Goal: Task Accomplishment & Management: Manage account settings

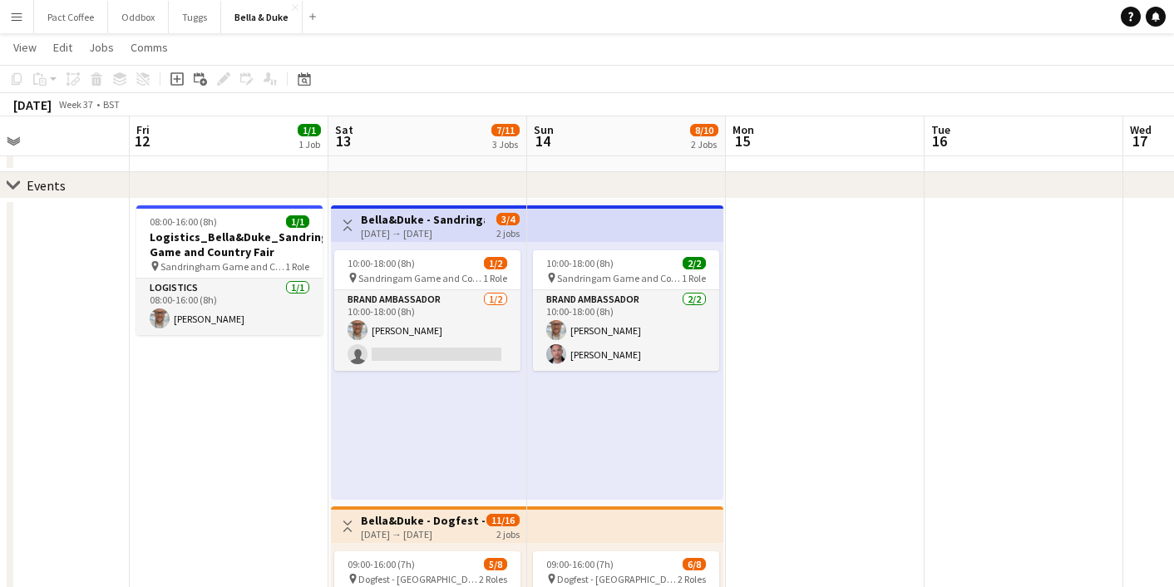
scroll to position [0, 672]
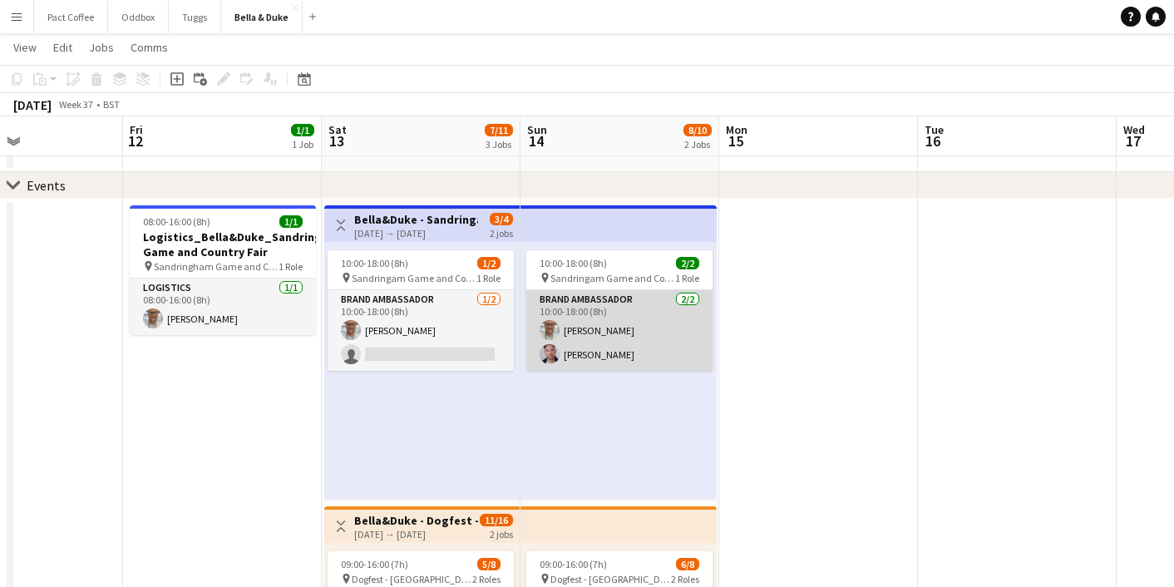
click at [568, 353] on app-card-role "Brand Ambassador [DATE] 10:00-18:00 (8h) [PERSON_NAME] [PERSON_NAME]" at bounding box center [619, 330] width 186 height 81
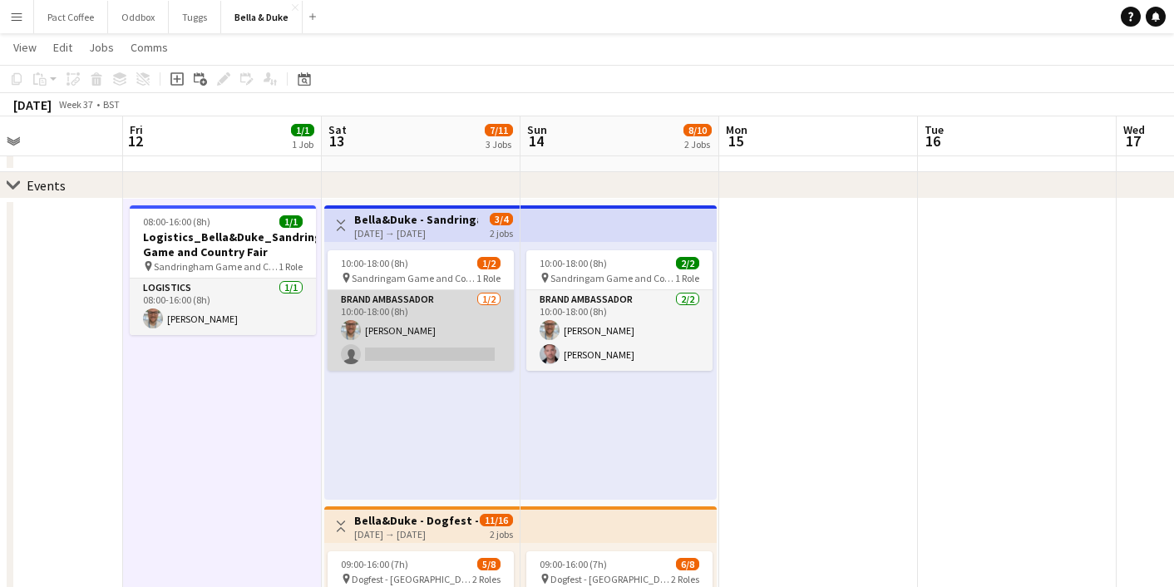
click at [399, 353] on app-card-role "Brand Ambassador [DATE] 10:00-18:00 (8h) [PERSON_NAME] single-neutral-actions" at bounding box center [421, 330] width 186 height 81
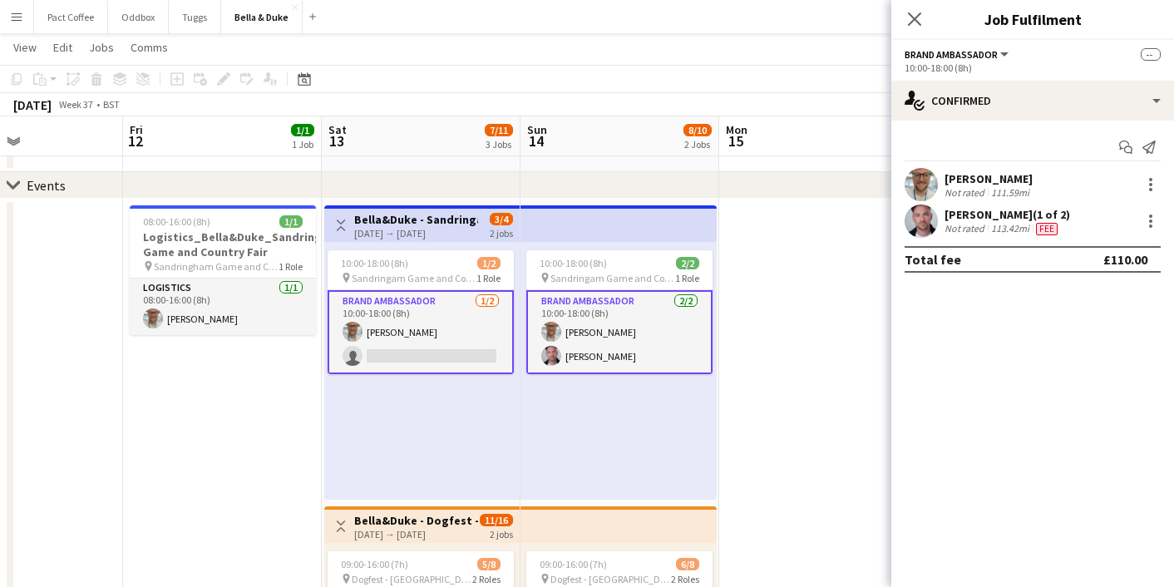
click at [399, 353] on app-card-role "Brand Ambassador [DATE] 10:00-18:00 (8h) [PERSON_NAME] single-neutral-actions" at bounding box center [421, 332] width 186 height 84
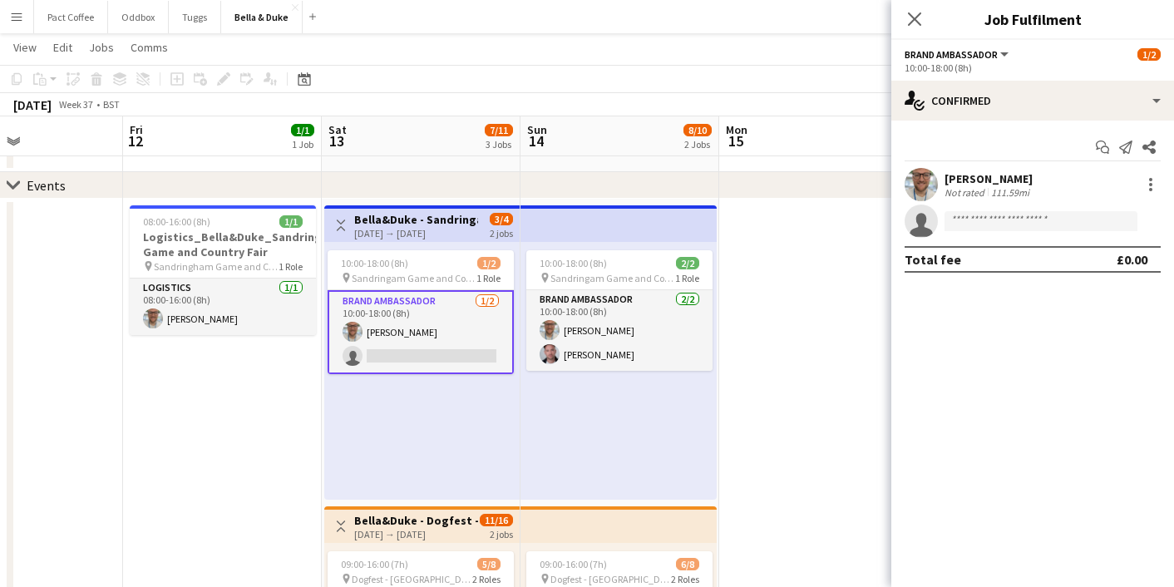
click at [989, 208] on app-invite-slot "single-neutral-actions" at bounding box center [1032, 221] width 283 height 33
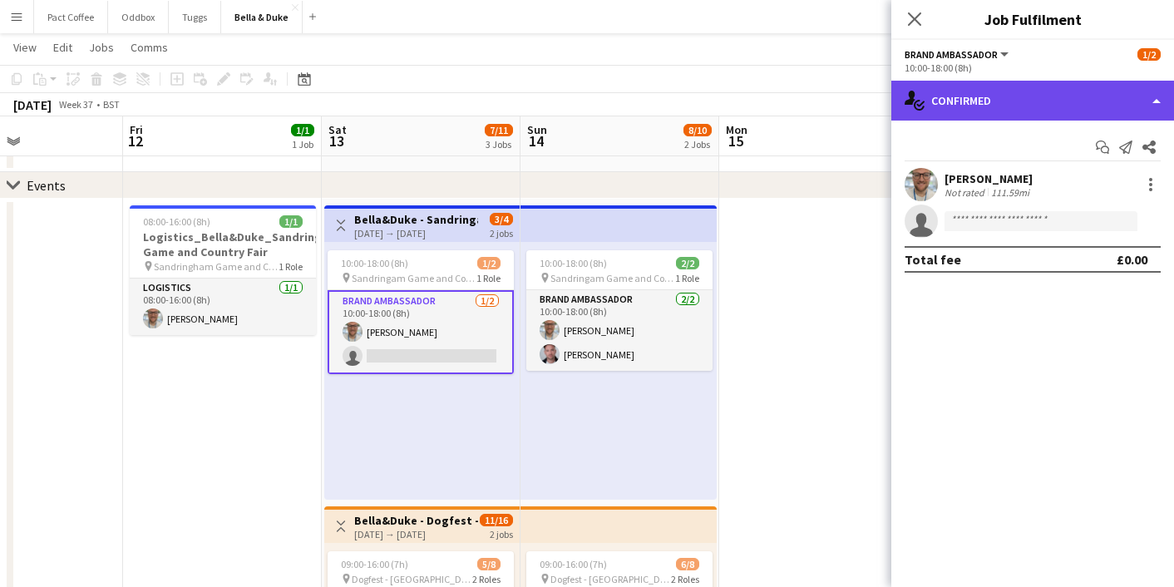
click at [1009, 103] on div "single-neutral-actions-check-2 Confirmed" at bounding box center [1032, 101] width 283 height 40
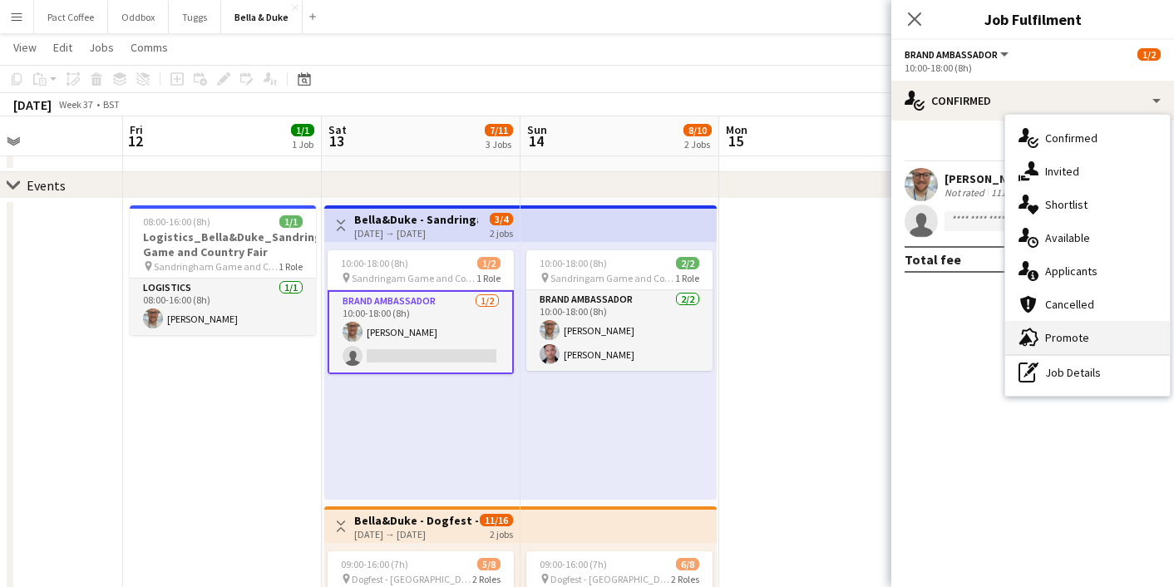
click at [1100, 338] on div "advertising-megaphone Promote" at bounding box center [1087, 337] width 165 height 33
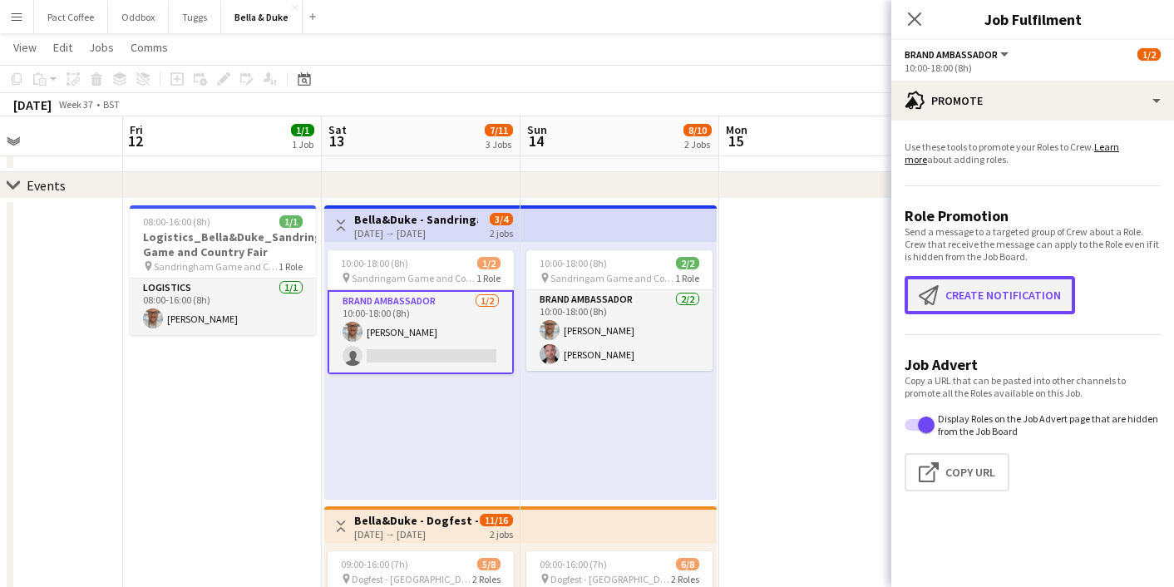
click at [1023, 294] on button "Create notification Create notification" at bounding box center [990, 295] width 170 height 38
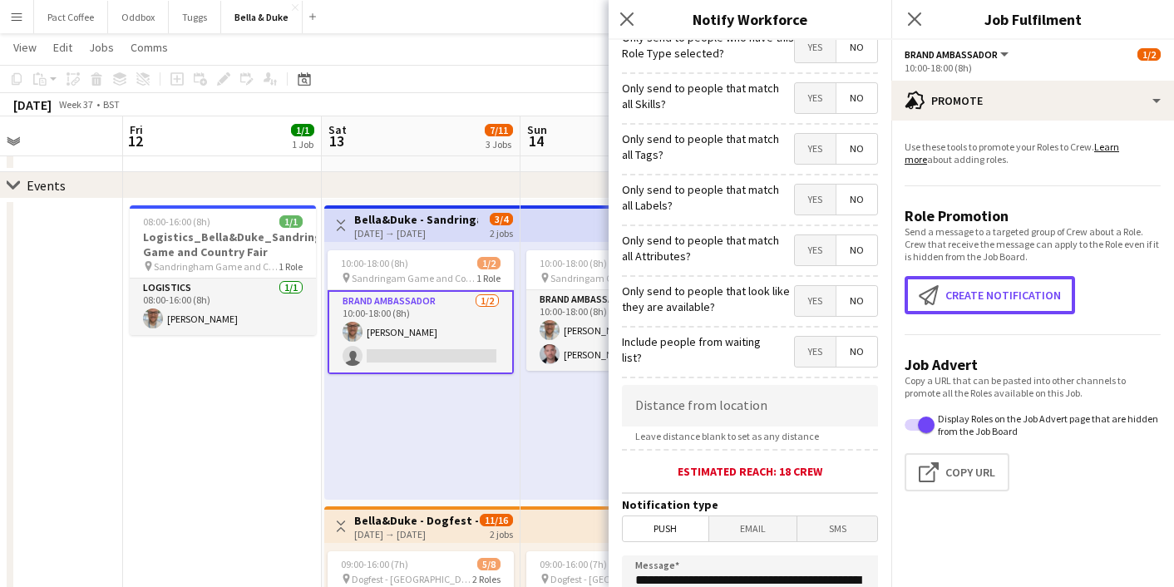
scroll to position [16, 0]
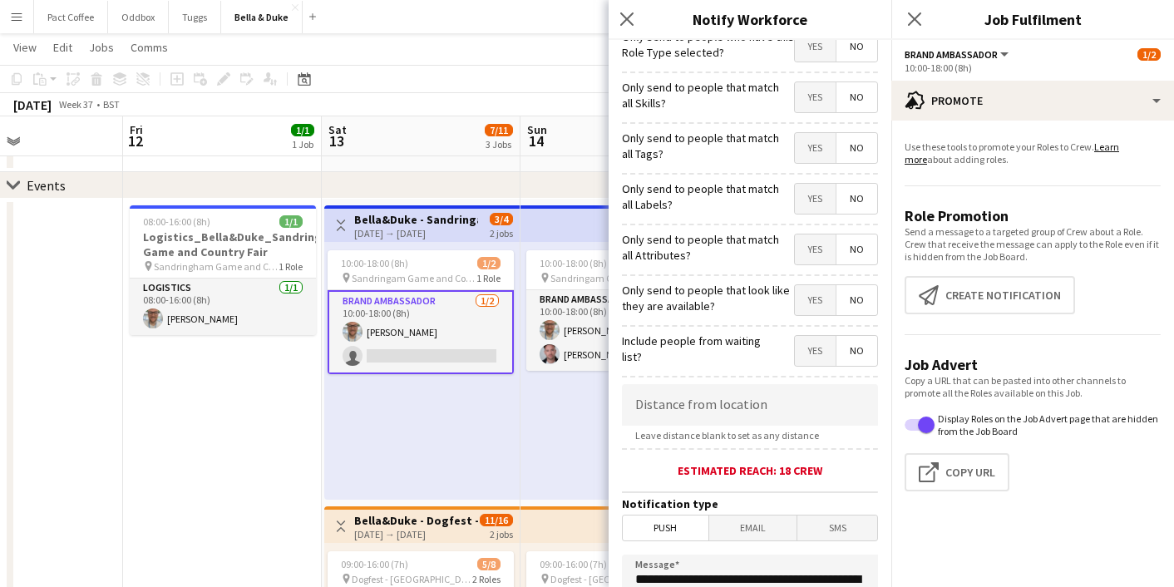
click at [832, 300] on span "Yes" at bounding box center [815, 300] width 41 height 30
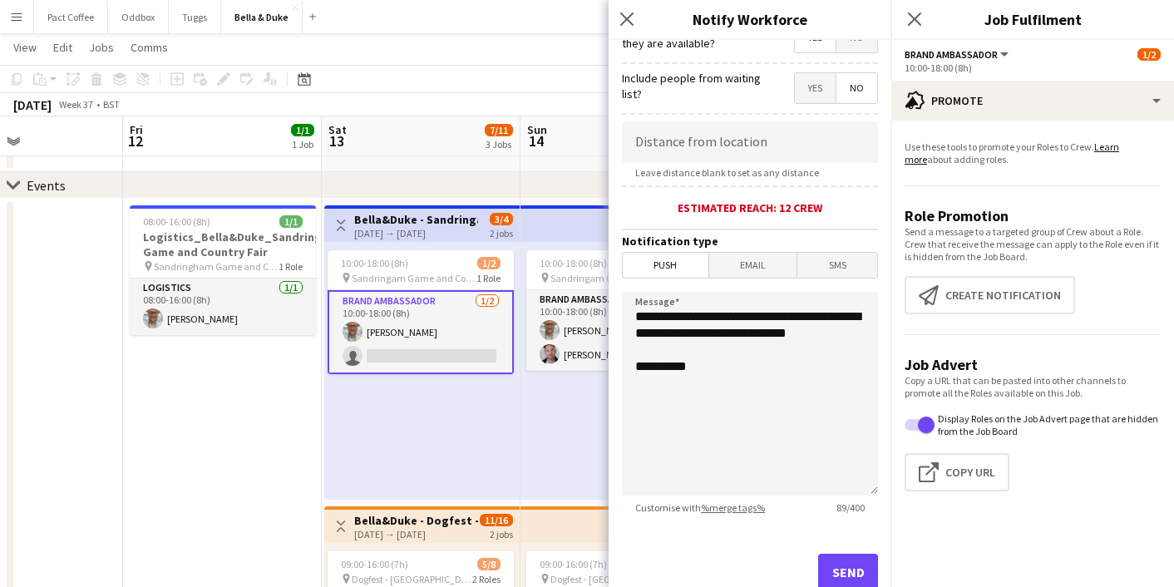
scroll to position [289, 0]
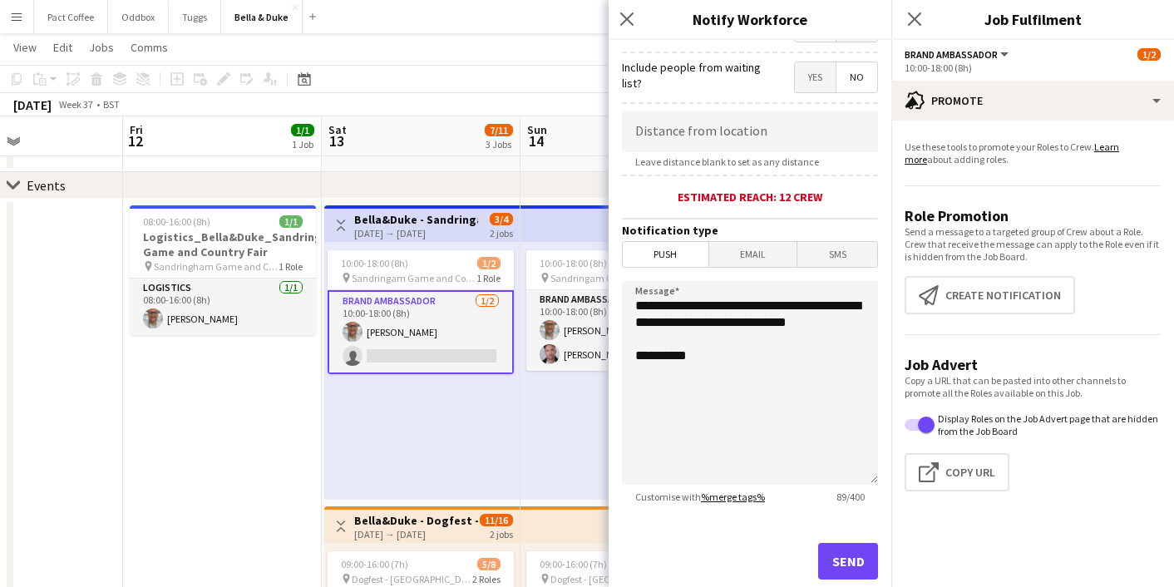
click at [728, 501] on link "%merge tags%" at bounding box center [733, 497] width 64 height 12
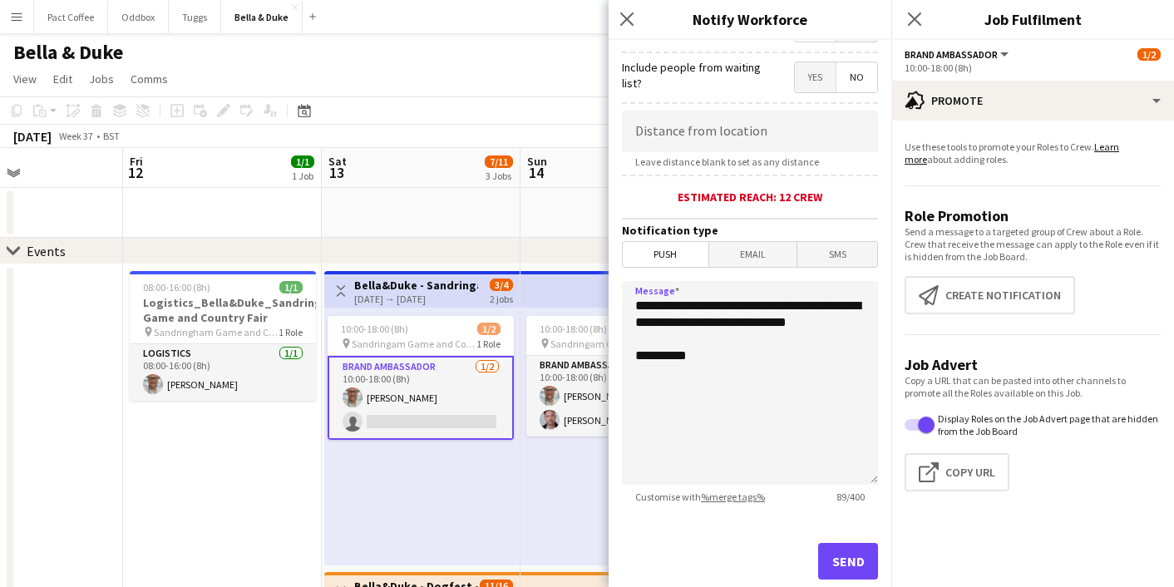
scroll to position [332, 0]
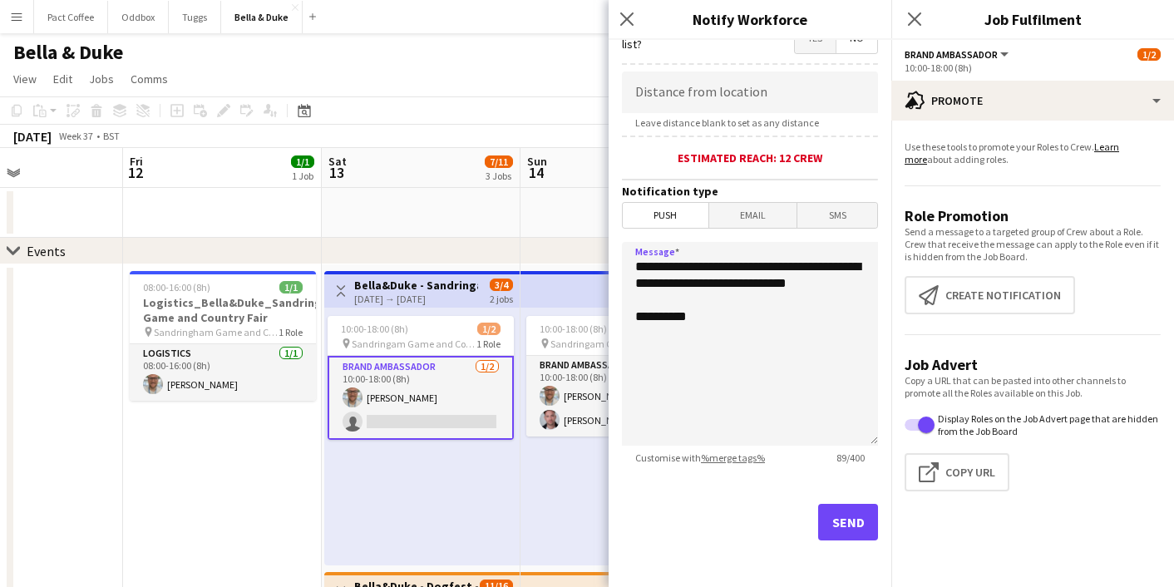
click at [747, 447] on div "**********" at bounding box center [750, 345] width 256 height 206
click at [746, 455] on link "%merge tags%" at bounding box center [733, 458] width 64 height 12
click at [636, 268] on textarea "**********" at bounding box center [750, 344] width 256 height 204
paste textarea "**********"
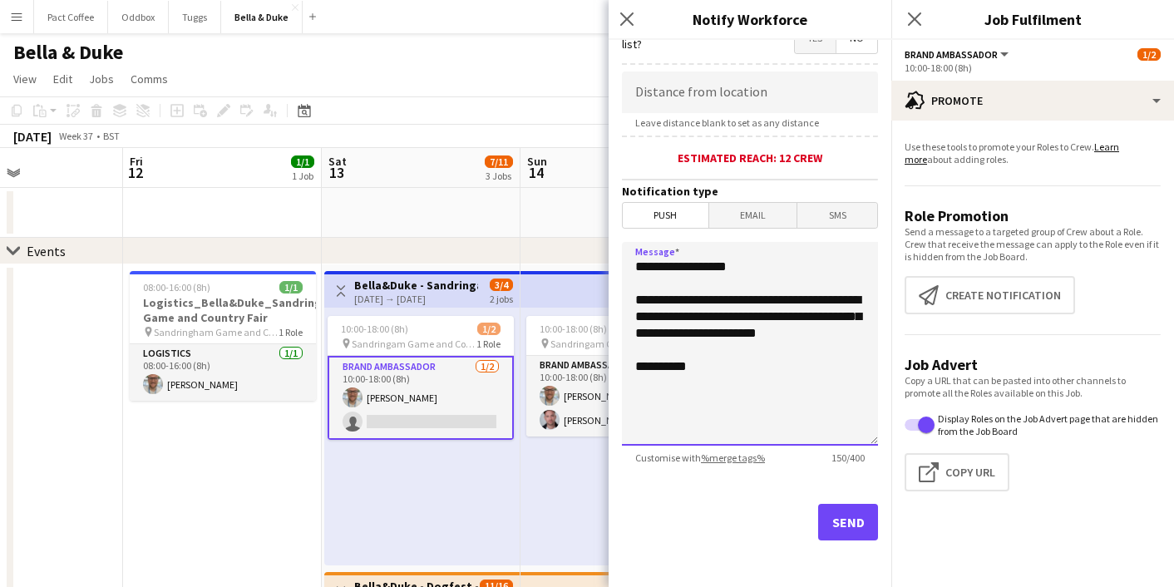
drag, startPoint x: 786, startPoint y: 333, endPoint x: 841, endPoint y: 299, distance: 65.3
click at [841, 299] on textarea "**********" at bounding box center [750, 344] width 256 height 204
click at [792, 316] on textarea "**********" at bounding box center [750, 344] width 256 height 204
type textarea "**********"
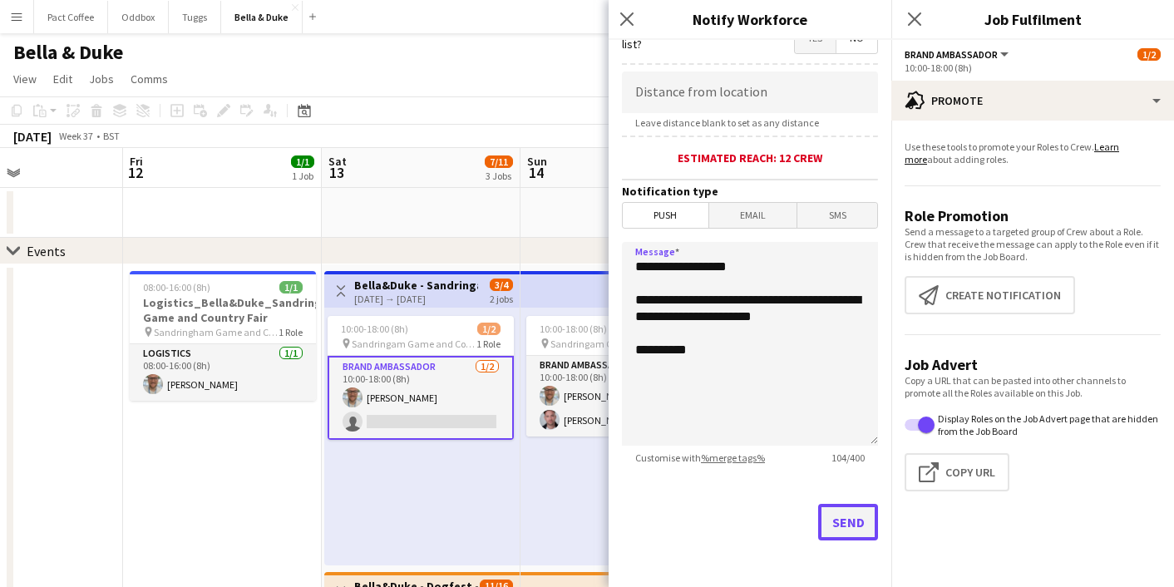
click at [832, 530] on button "Send" at bounding box center [848, 522] width 60 height 37
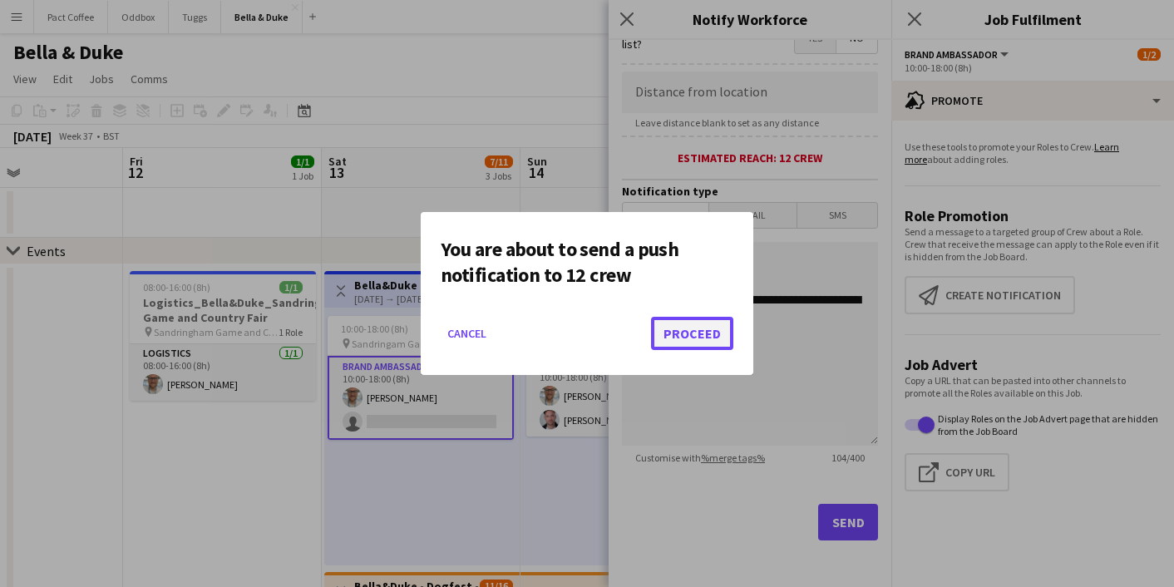
click at [704, 340] on button "Proceed" at bounding box center [692, 333] width 82 height 33
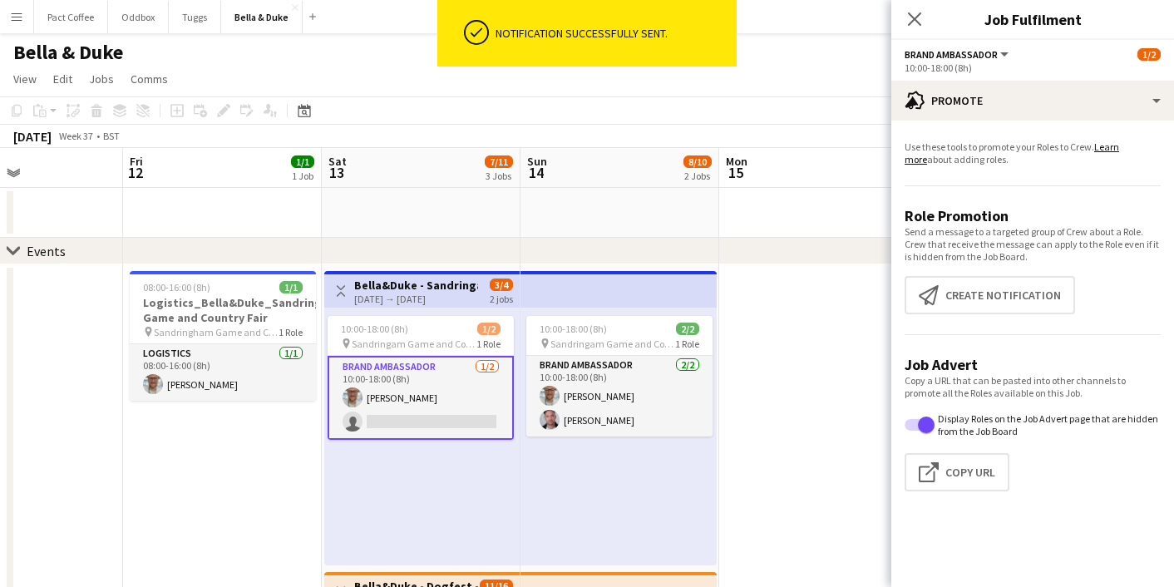
click at [929, 17] on div "Close pop-in" at bounding box center [914, 19] width 47 height 38
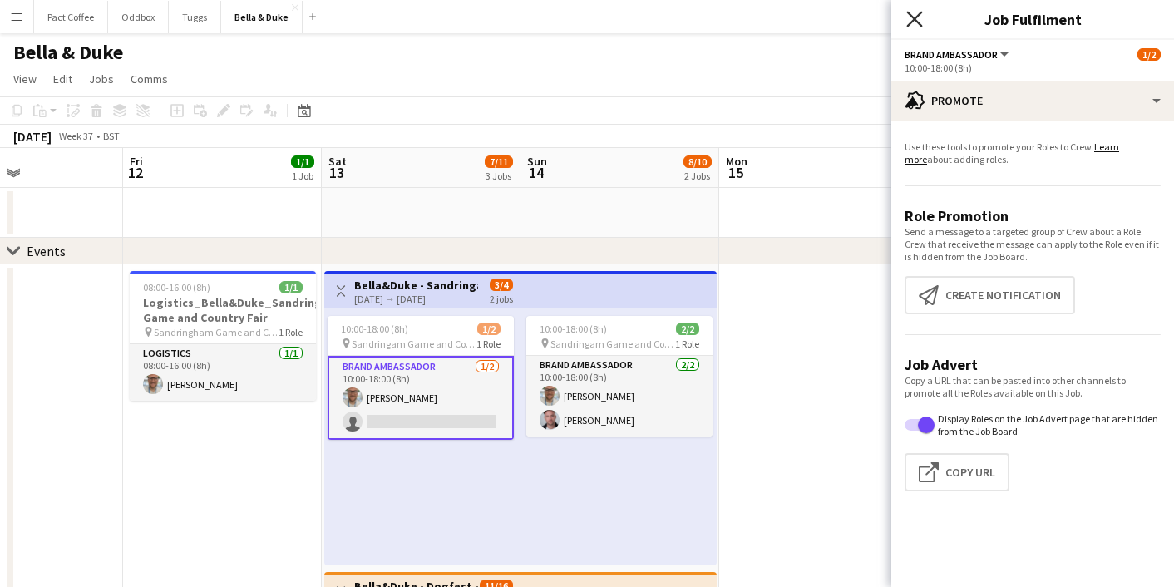
click at [913, 17] on icon at bounding box center [914, 19] width 16 height 16
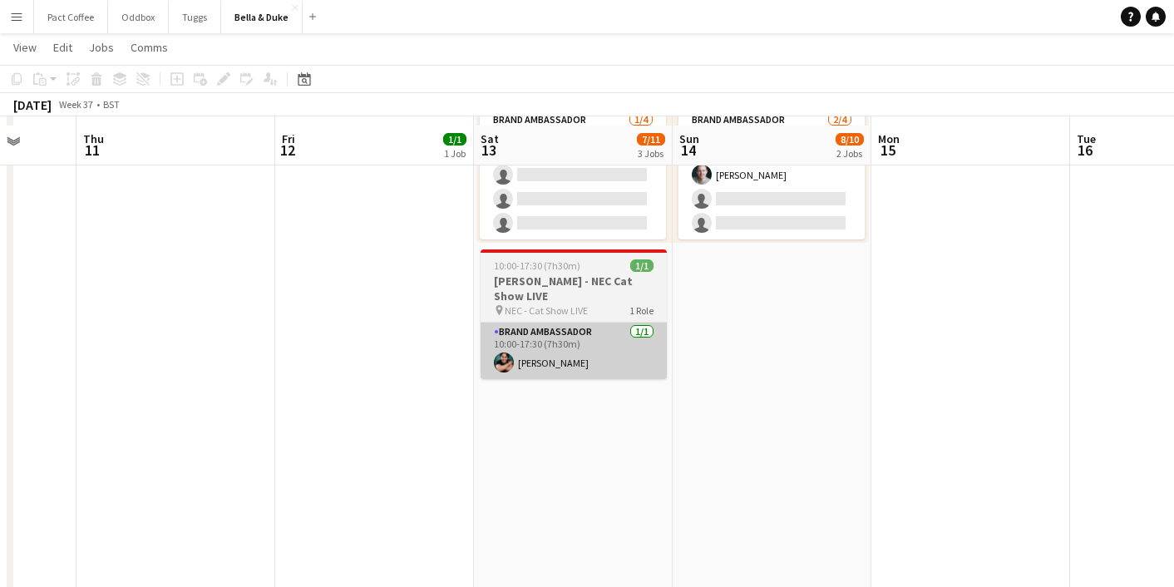
scroll to position [634, 0]
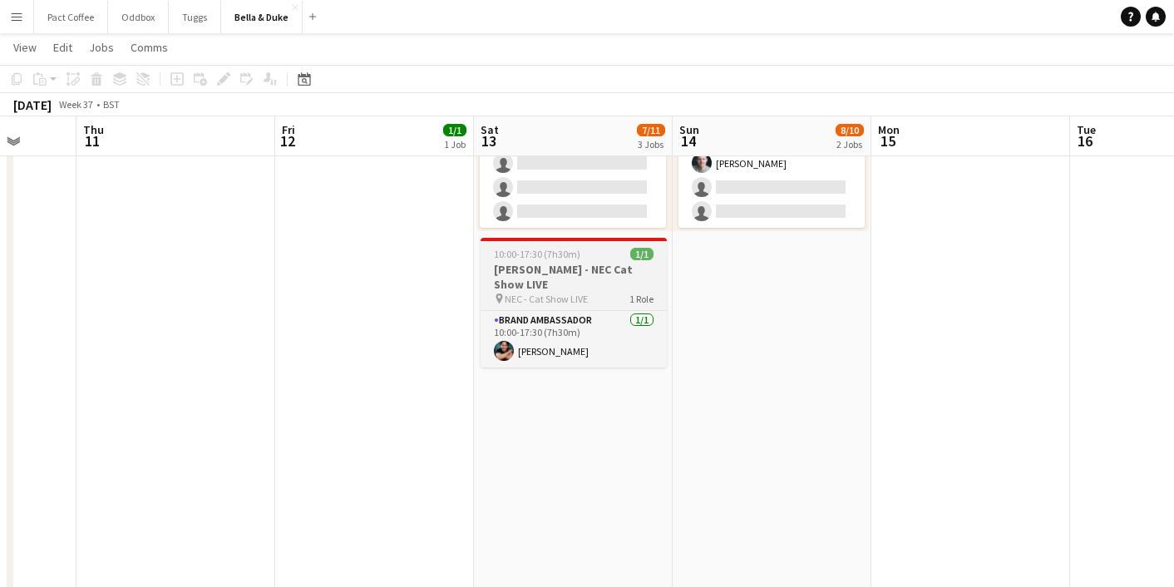
click at [558, 280] on h3 "[PERSON_NAME] - NEC Cat Show LIVE" at bounding box center [574, 277] width 186 height 30
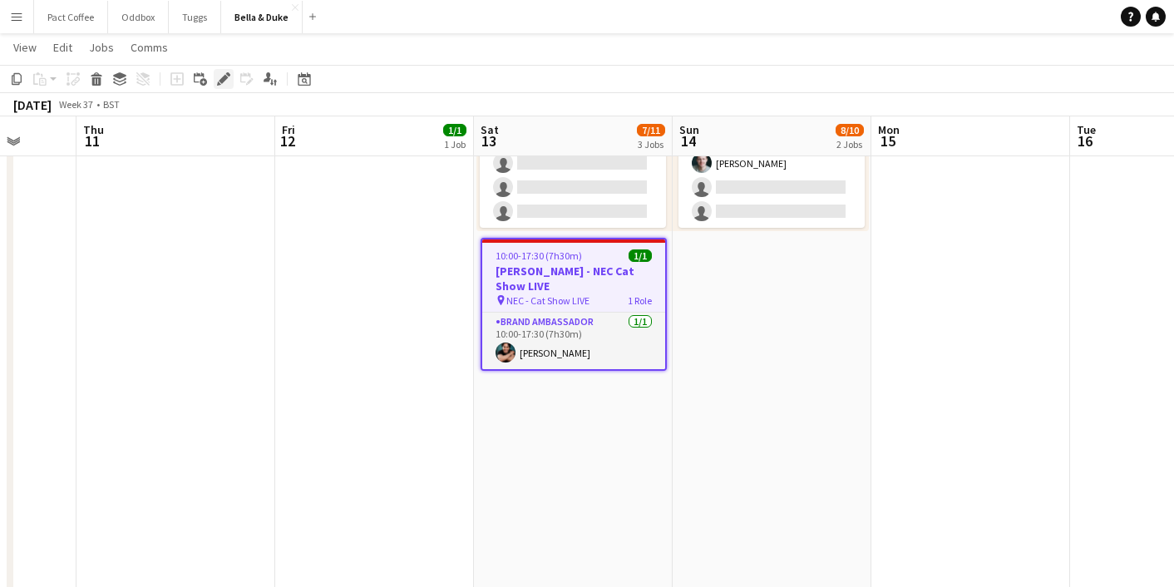
click at [227, 76] on icon "Edit" at bounding box center [223, 78] width 13 height 13
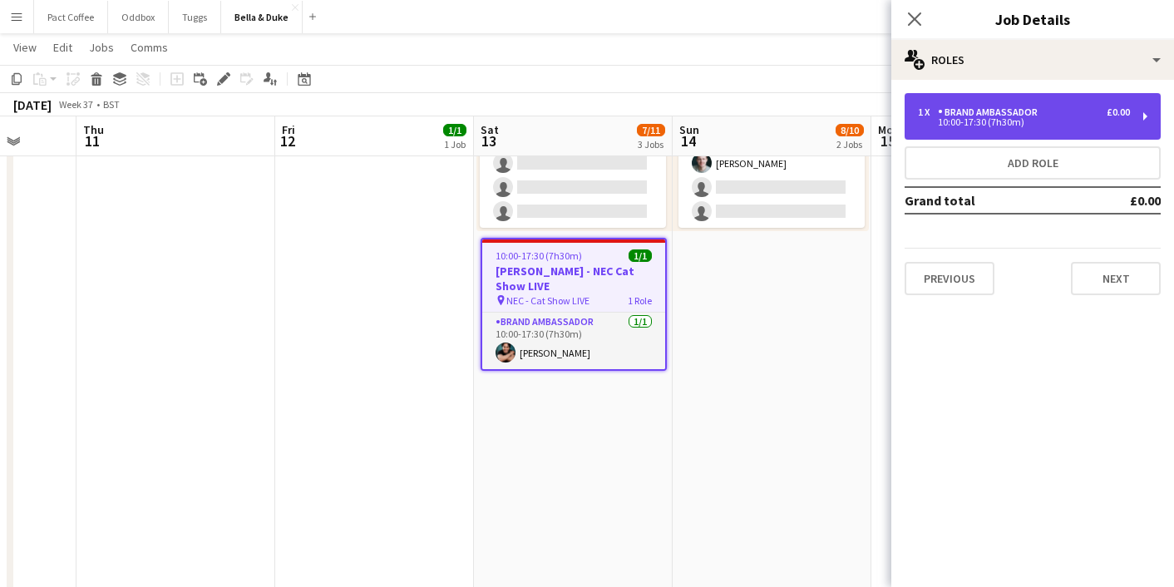
click at [995, 107] on div "Brand Ambassador" at bounding box center [991, 112] width 106 height 12
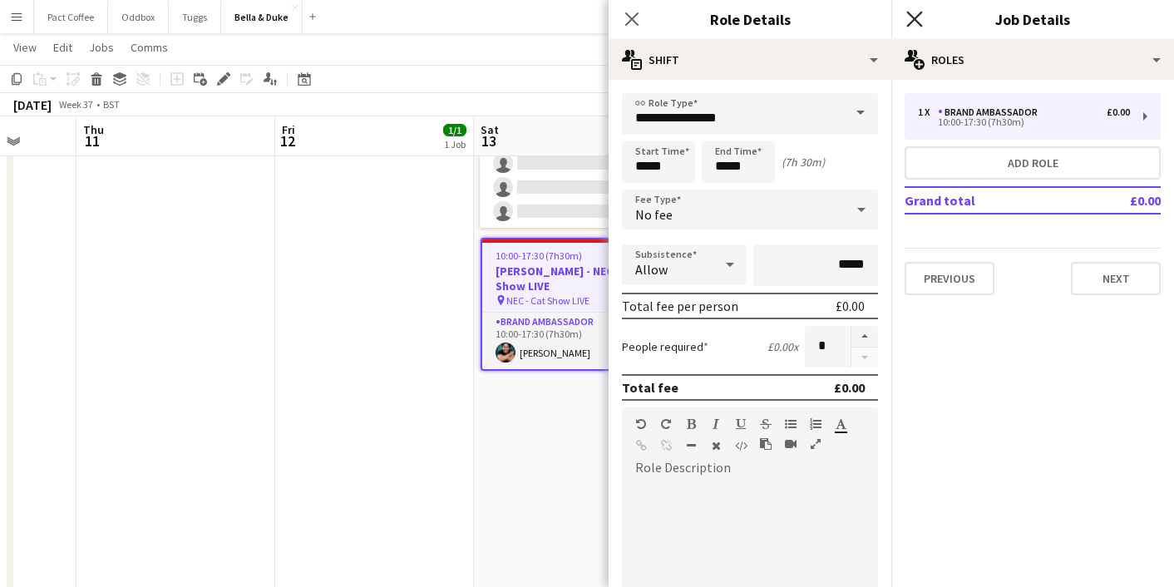
click at [920, 21] on icon "Close pop-in" at bounding box center [914, 19] width 16 height 16
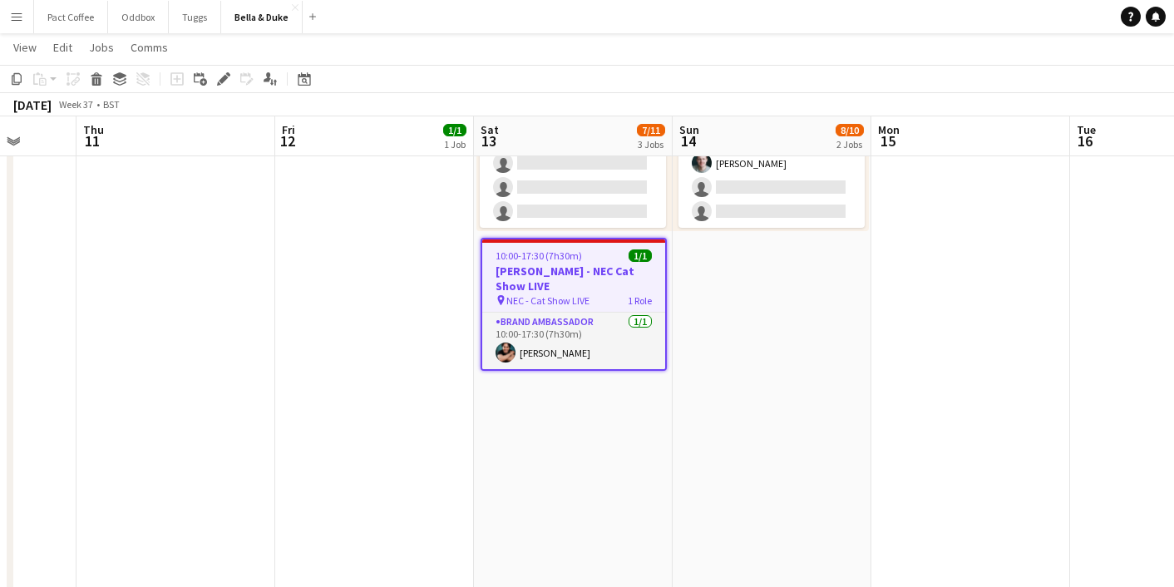
click at [580, 266] on h3 "[PERSON_NAME] - NEC Cat Show LIVE" at bounding box center [573, 279] width 183 height 30
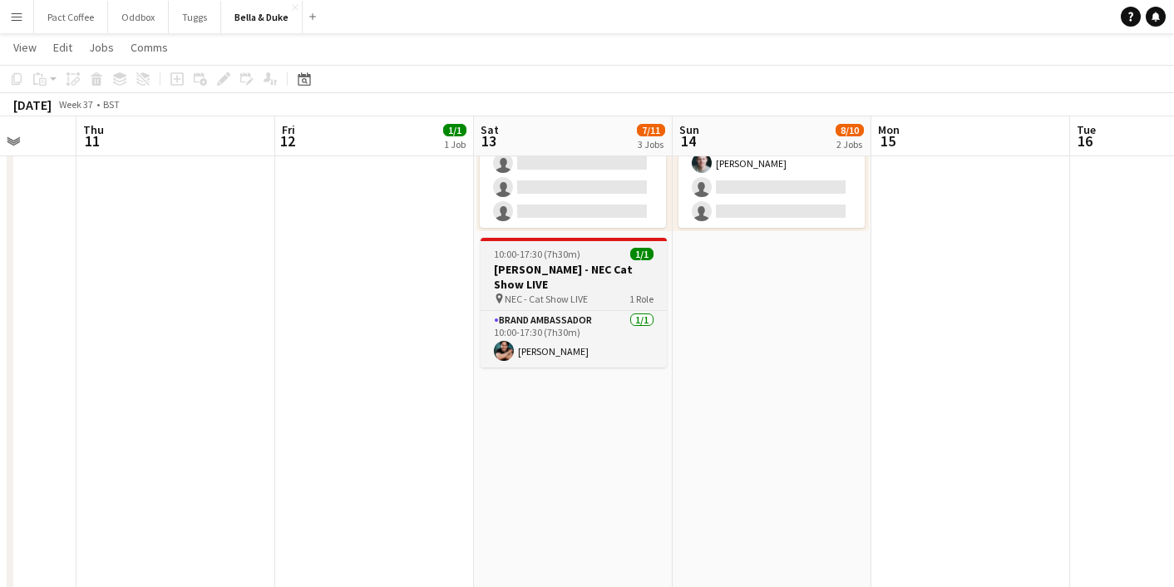
click at [580, 266] on h3 "[PERSON_NAME] - NEC Cat Show LIVE" at bounding box center [574, 277] width 186 height 30
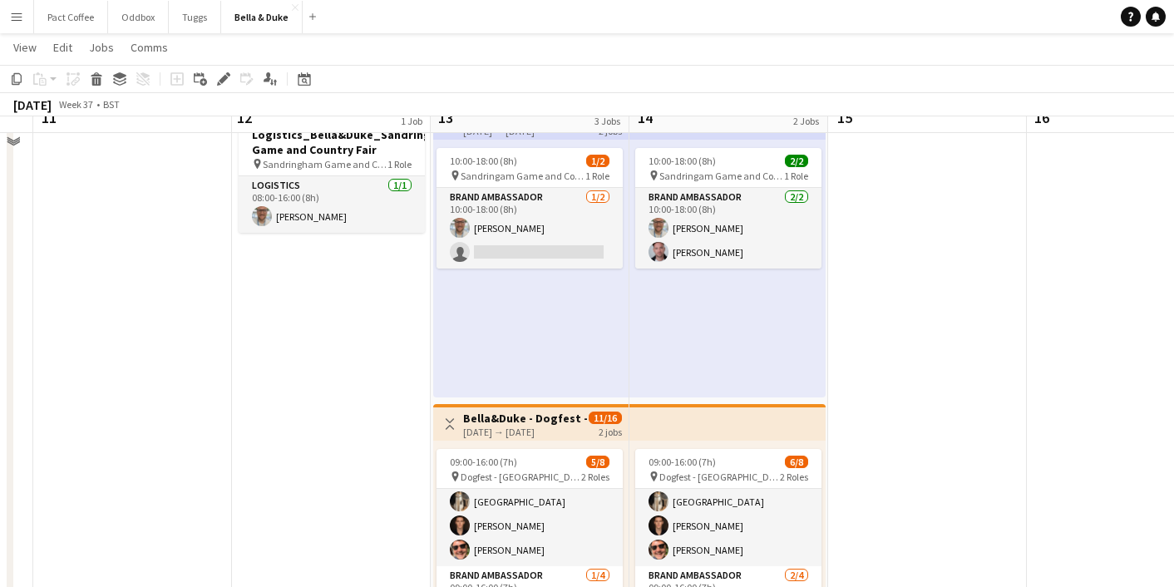
scroll to position [178, 0]
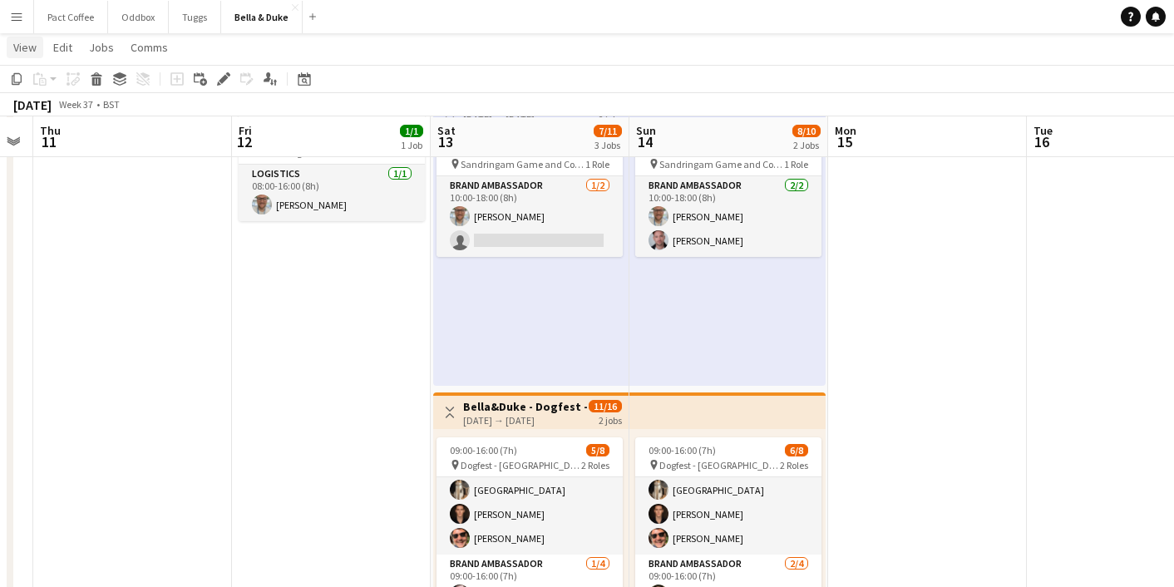
click at [22, 49] on span "View" at bounding box center [24, 47] width 23 height 15
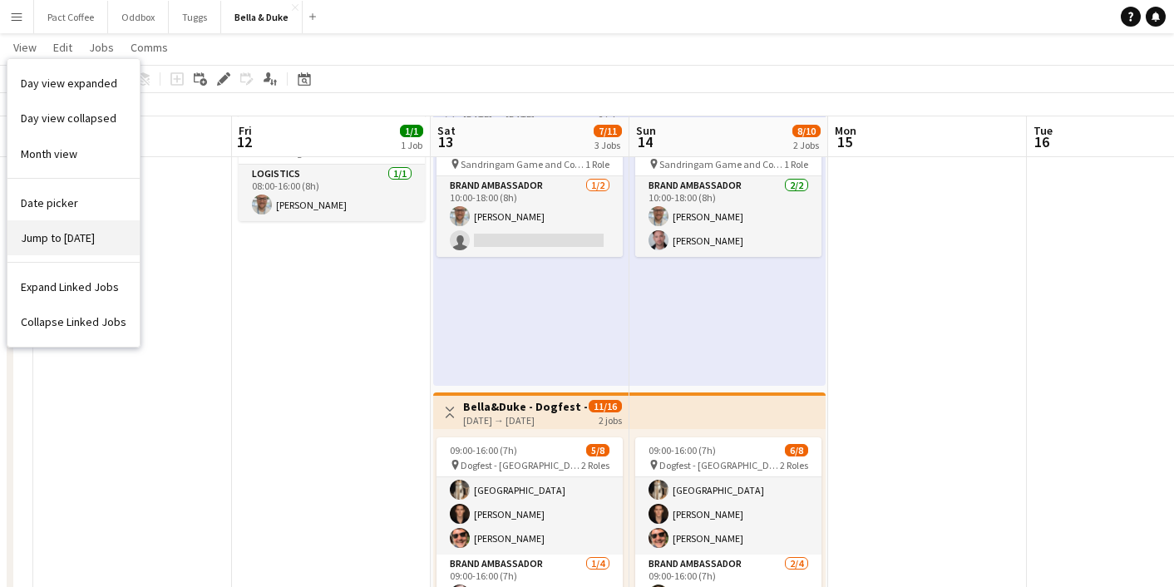
click at [52, 229] on link "Jump to [DATE]" at bounding box center [73, 237] width 132 height 35
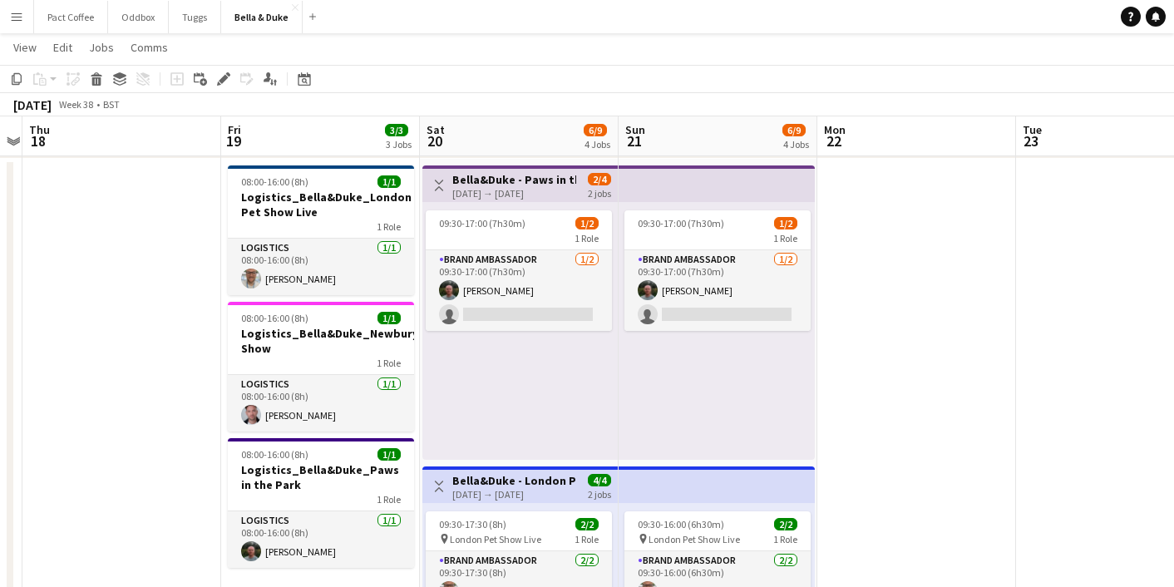
scroll to position [0, 0]
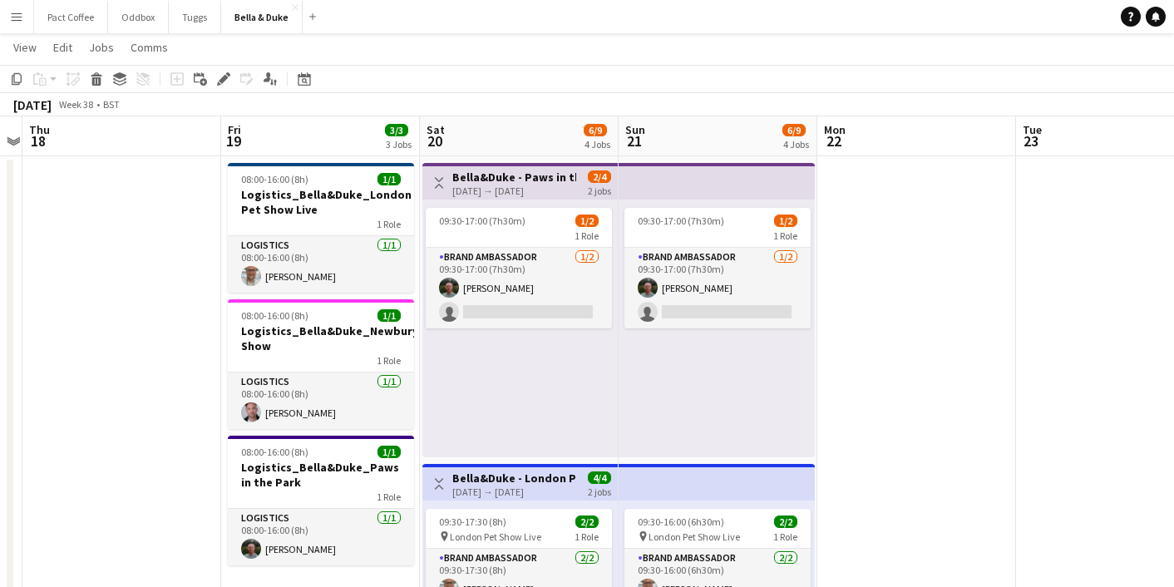
click at [533, 177] on h3 "Bella&Duke - Paws in the Park - [GEOGRAPHIC_DATA] [GEOGRAPHIC_DATA]" at bounding box center [514, 177] width 124 height 15
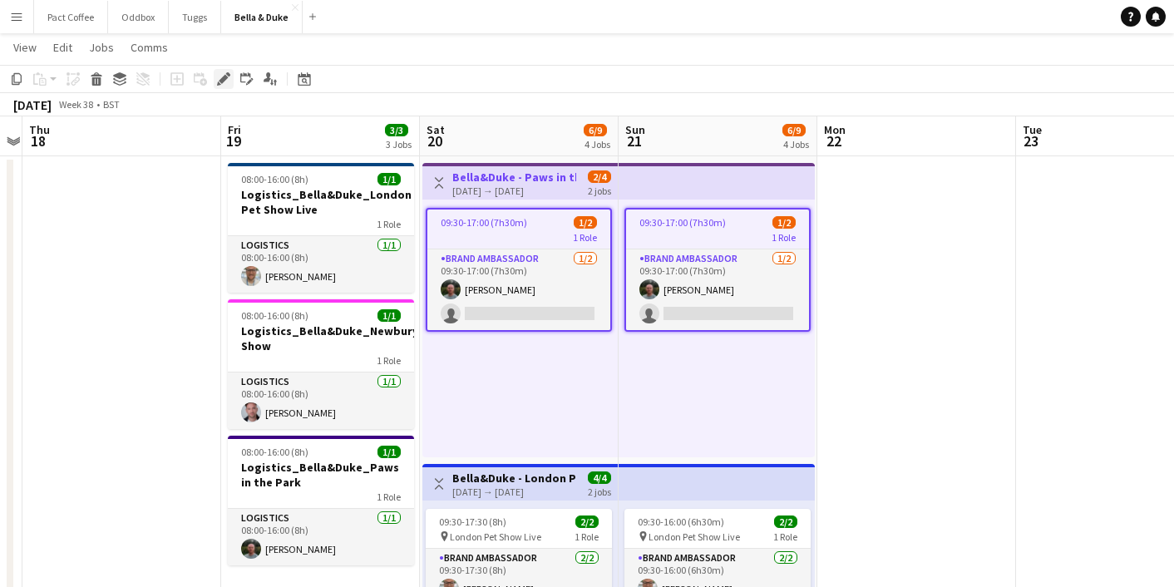
click at [220, 81] on icon at bounding box center [223, 79] width 9 height 9
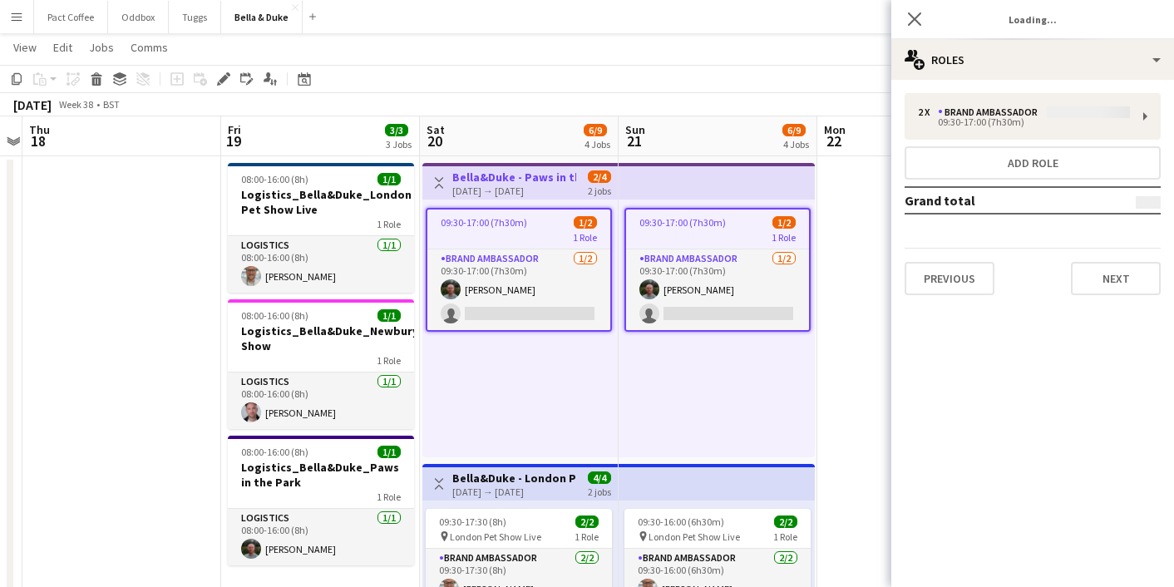
type input "**********"
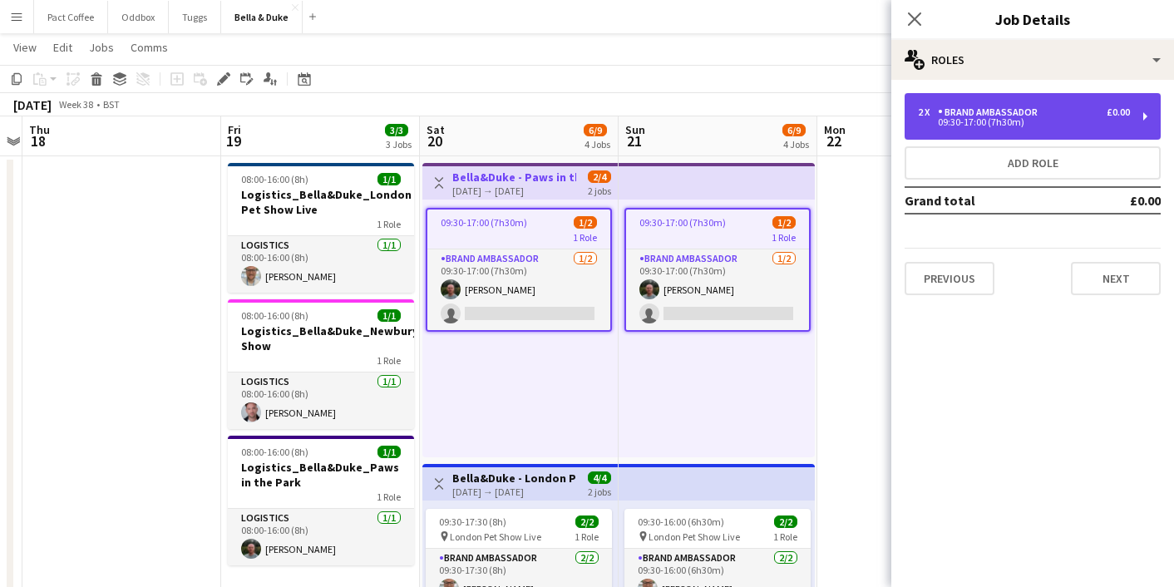
click at [1121, 134] on div "2 x Brand Ambassador £0.00 09:30-17:00 (7h30m)" at bounding box center [1033, 116] width 256 height 47
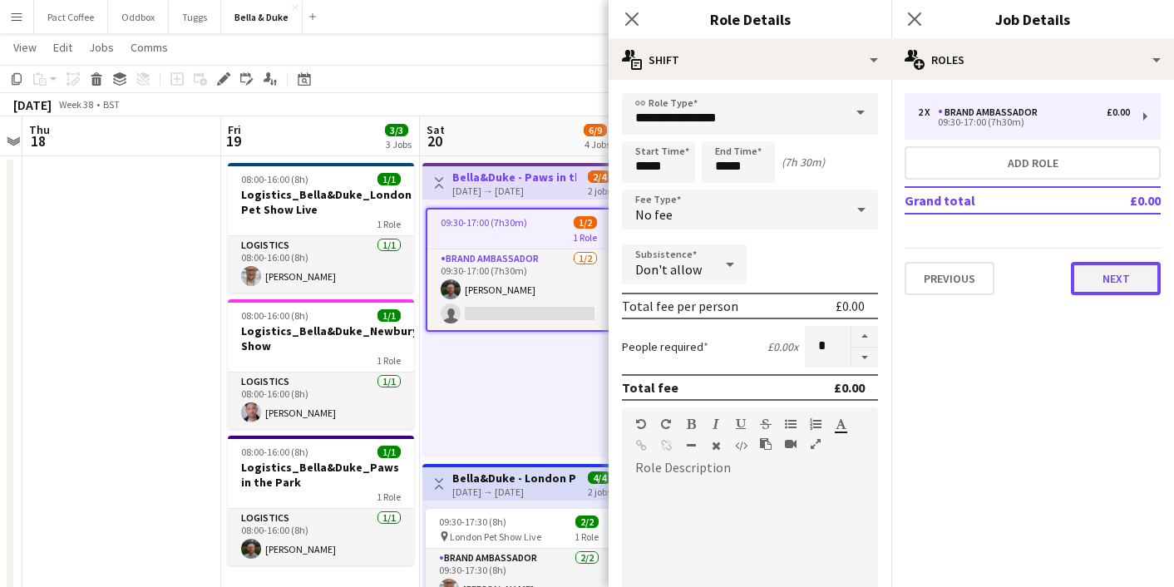
click at [1126, 264] on button "Next" at bounding box center [1116, 278] width 90 height 33
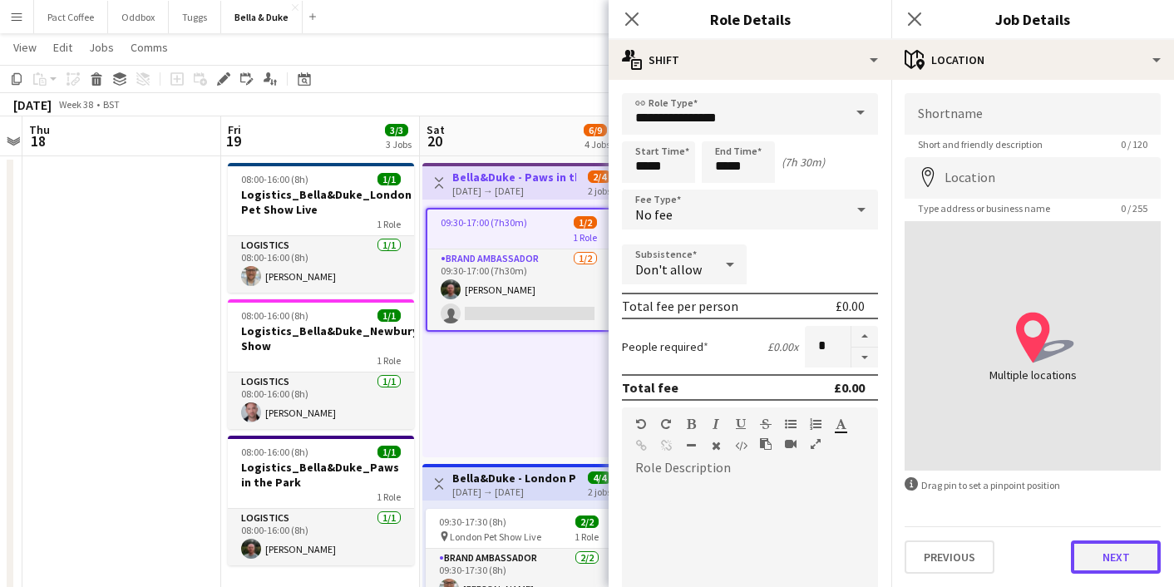
click at [1123, 556] on button "Next" at bounding box center [1116, 556] width 90 height 33
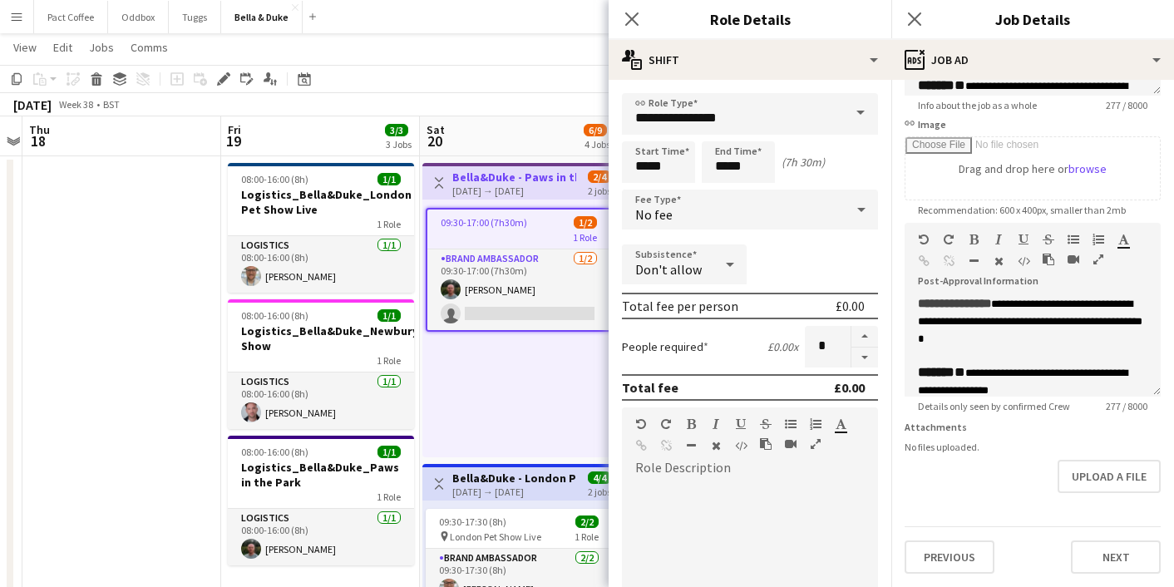
scroll to position [101, 0]
click at [202, 23] on button "Tuggs Close" at bounding box center [195, 17] width 52 height 32
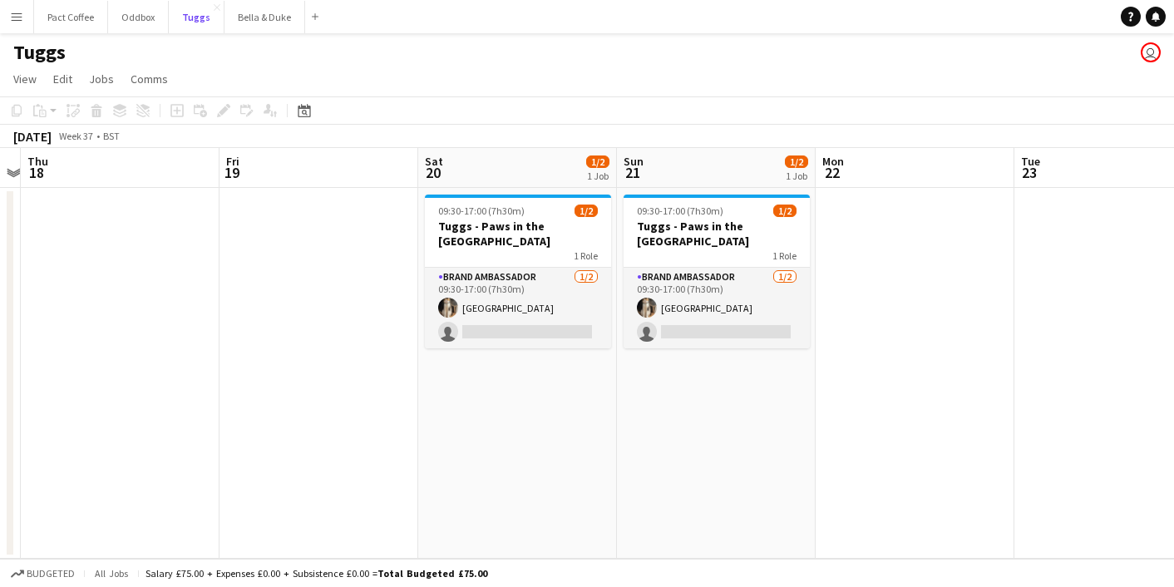
scroll to position [0, 584]
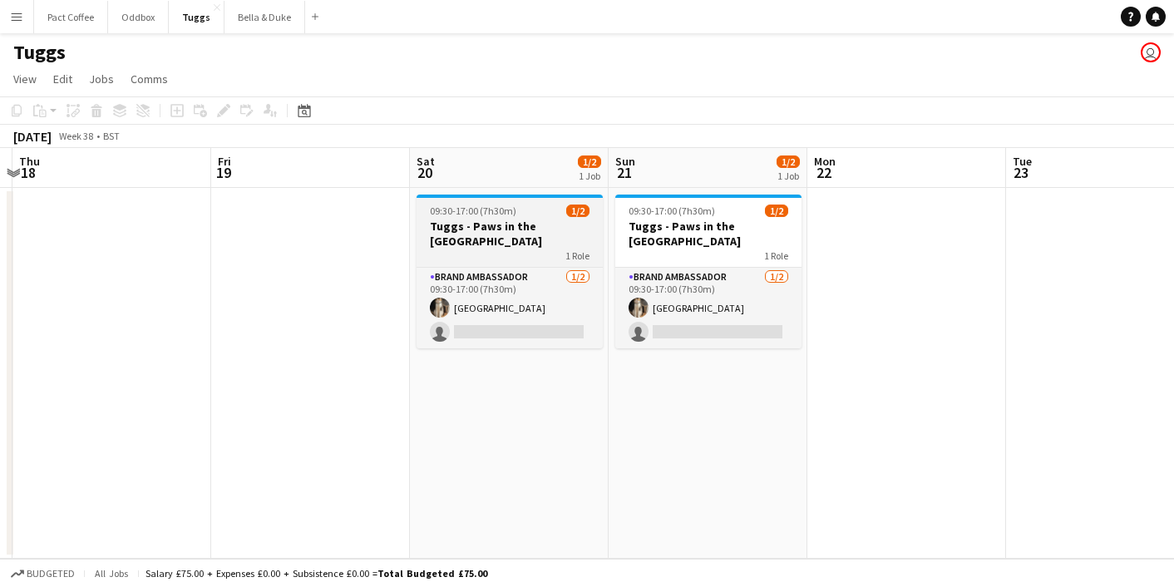
click at [515, 236] on h3 "Tuggs - Paws in the [GEOGRAPHIC_DATA]" at bounding box center [510, 234] width 186 height 30
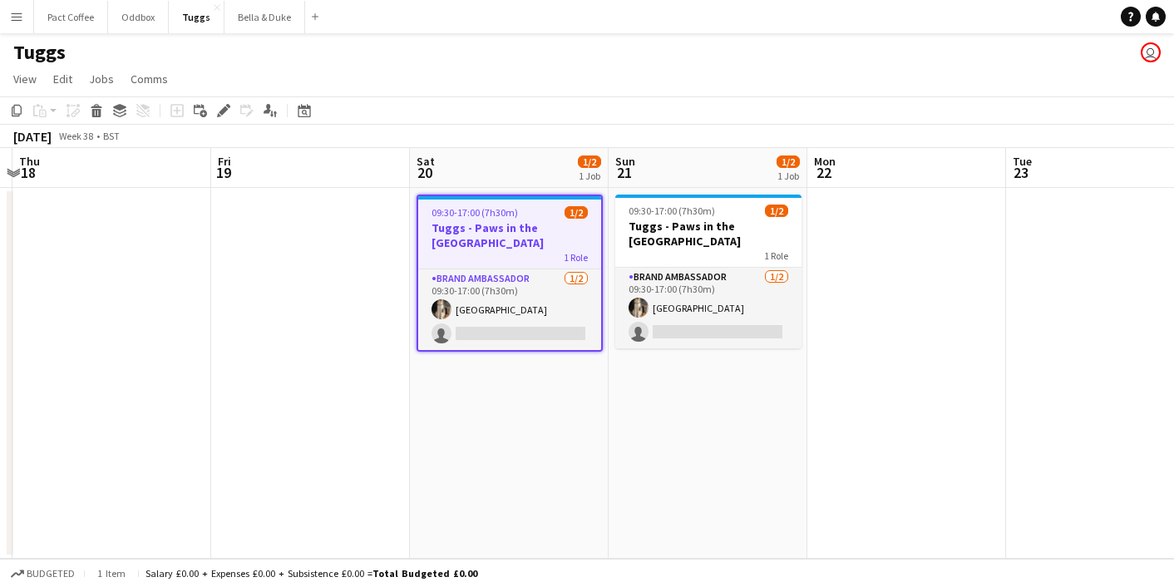
click at [517, 235] on h3 "Tuggs - Paws in the [GEOGRAPHIC_DATA]" at bounding box center [509, 235] width 183 height 30
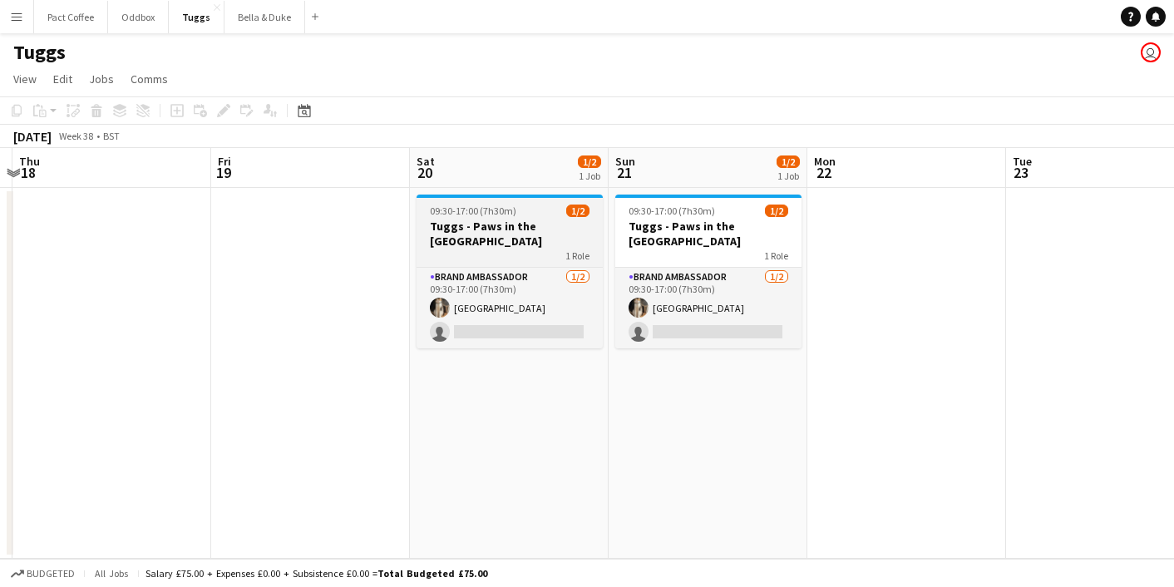
click at [536, 230] on h3 "Tuggs - Paws in the [GEOGRAPHIC_DATA]" at bounding box center [510, 234] width 186 height 30
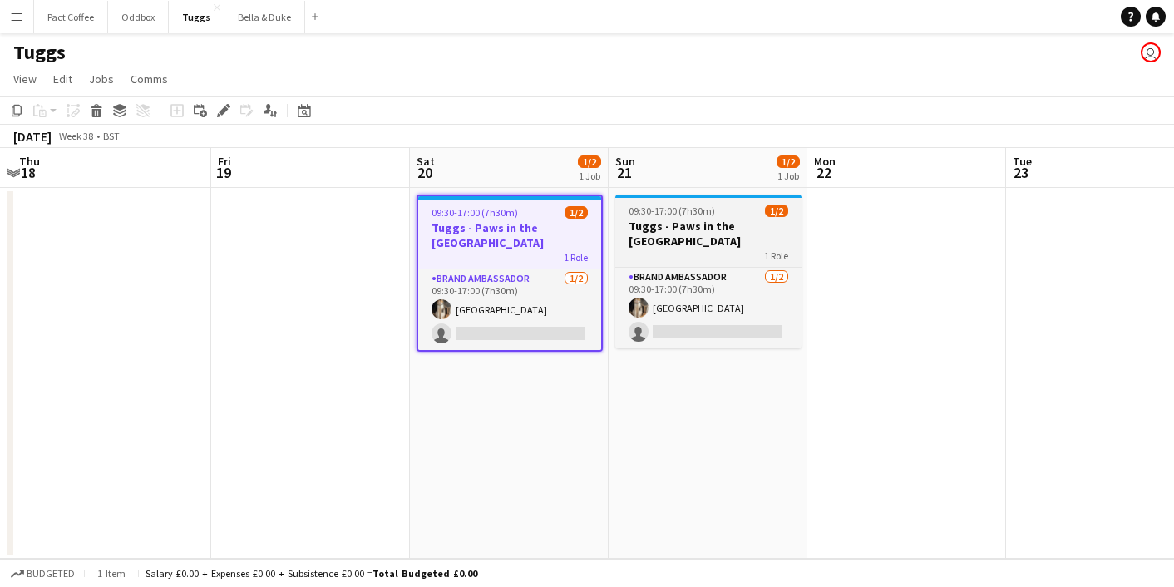
click at [634, 238] on h3 "Tuggs - Paws in the [GEOGRAPHIC_DATA]" at bounding box center [708, 234] width 186 height 30
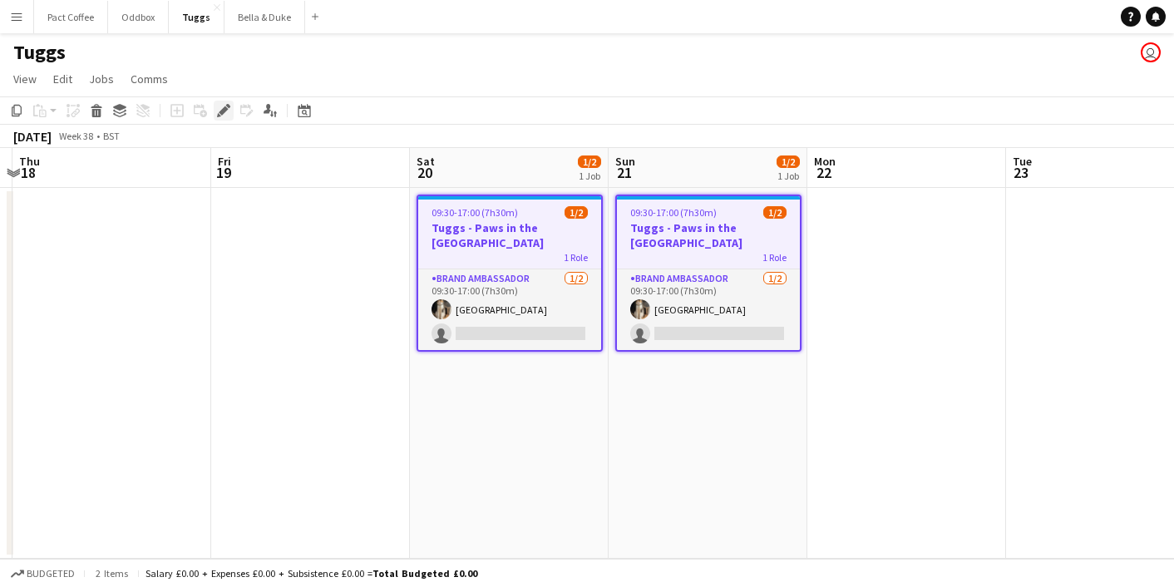
click at [229, 105] on icon at bounding box center [228, 106] width 4 height 4
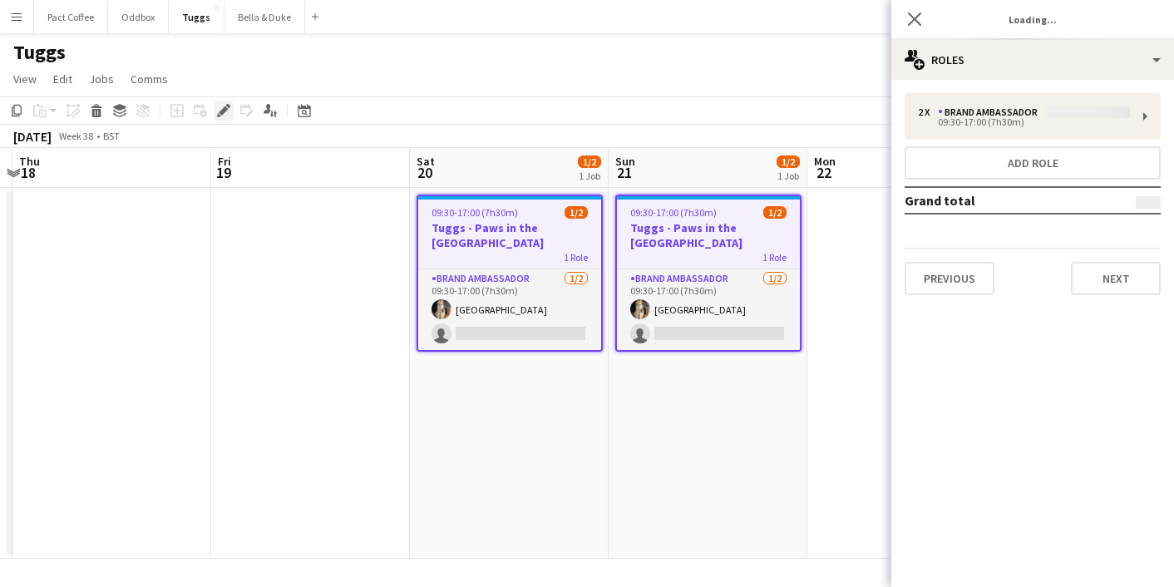
type input "**********"
click at [1093, 255] on div "Previous Next" at bounding box center [1033, 271] width 256 height 47
click at [1098, 270] on button "Next" at bounding box center [1116, 278] width 90 height 33
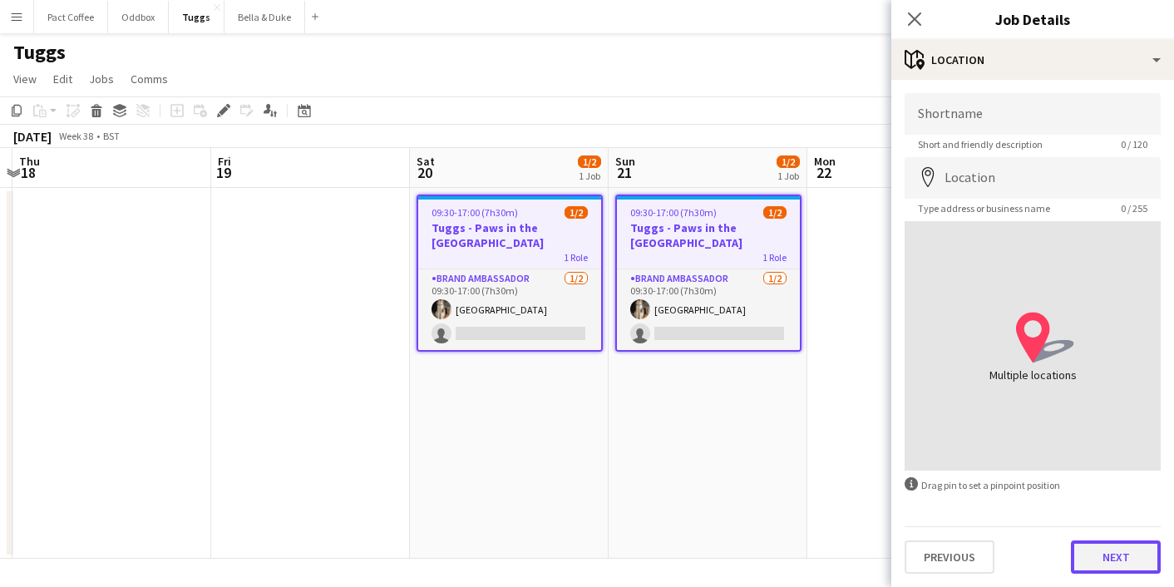
click at [1125, 548] on button "Next" at bounding box center [1116, 556] width 90 height 33
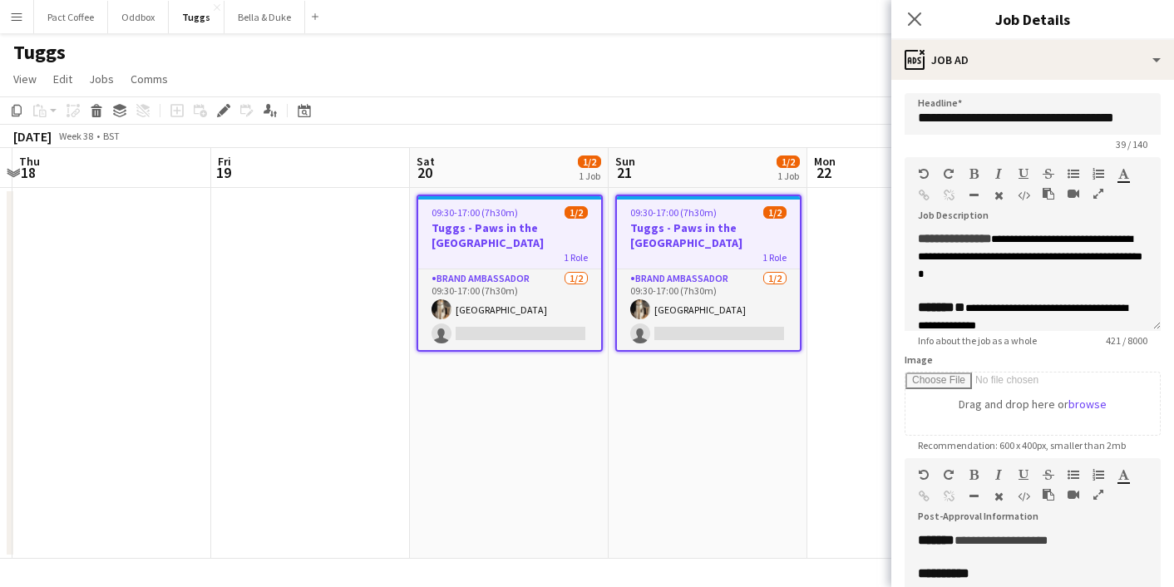
scroll to position [105, 0]
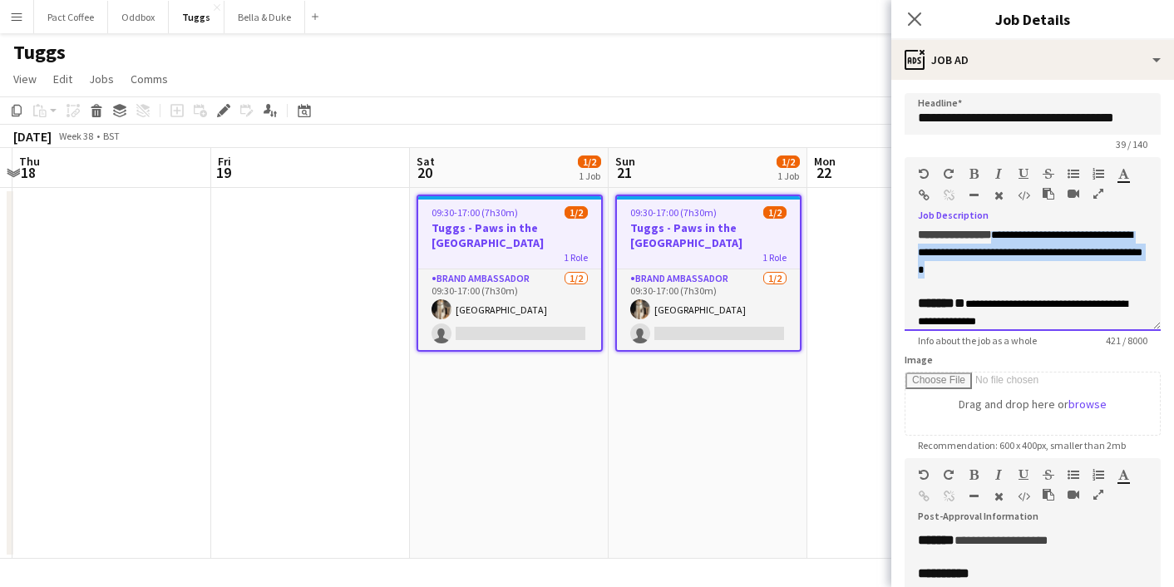
drag, startPoint x: 1076, startPoint y: 289, endPoint x: 1016, endPoint y: 257, distance: 68.1
click at [1016, 257] on div "**********" at bounding box center [1032, 252] width 229 height 52
paste div
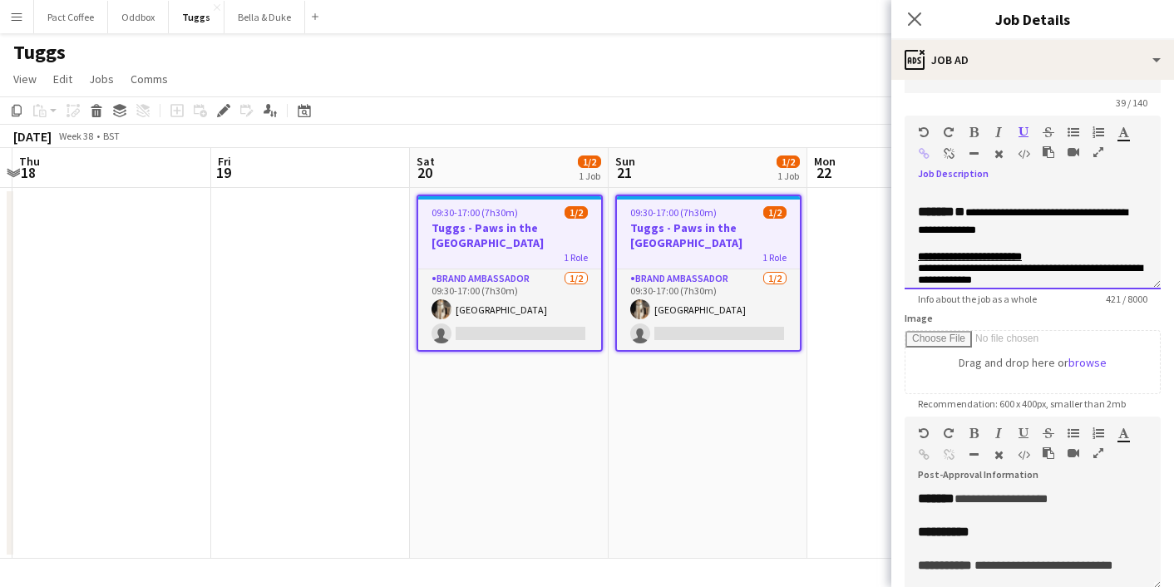
scroll to position [180, 0]
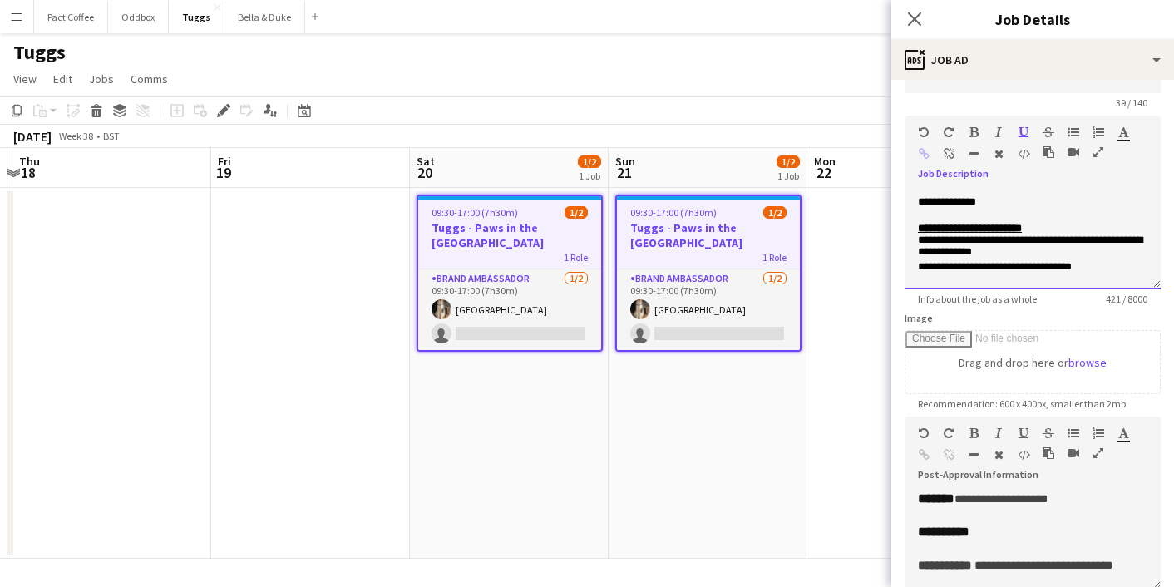
click at [1059, 210] on div "**********" at bounding box center [1032, 192] width 229 height 35
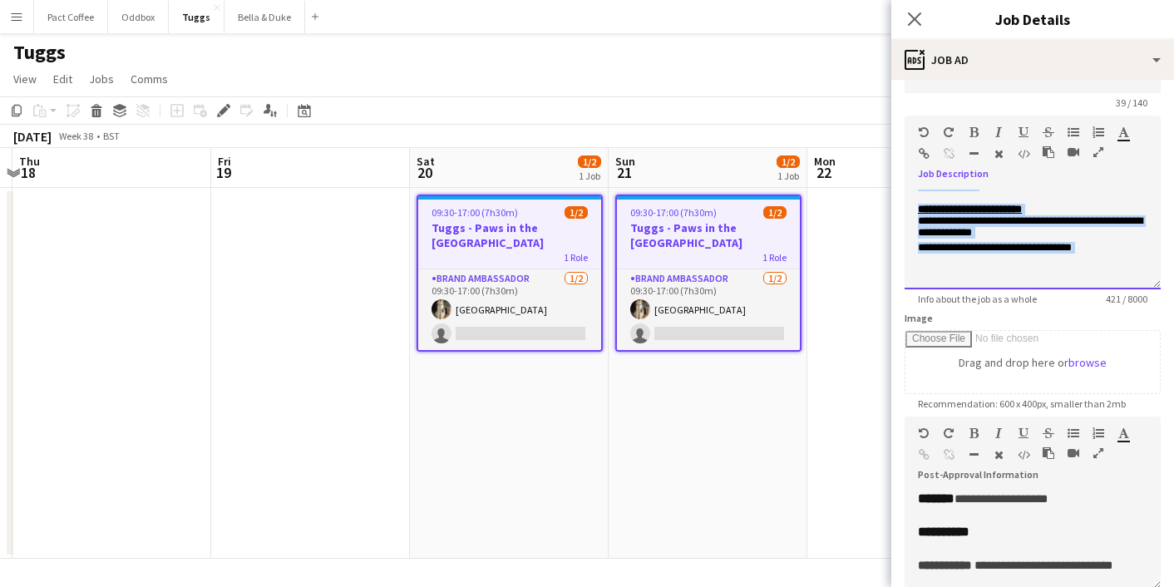
scroll to position [196, 0]
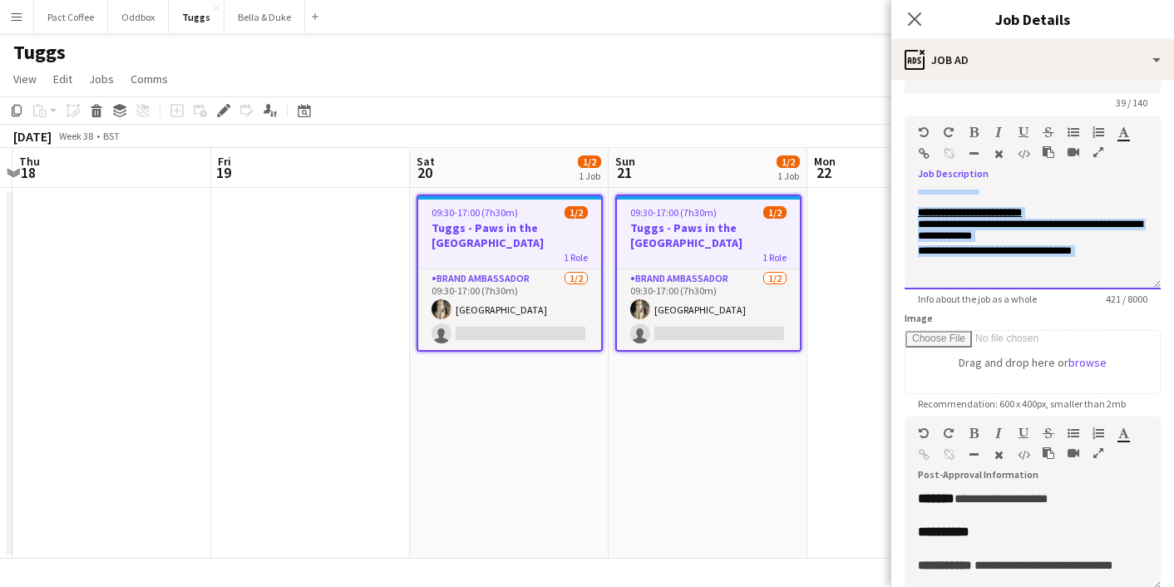
drag, startPoint x: 1057, startPoint y: 234, endPoint x: 972, endPoint y: 206, distance: 89.4
click at [972, 206] on div "**********" at bounding box center [1033, 240] width 256 height 100
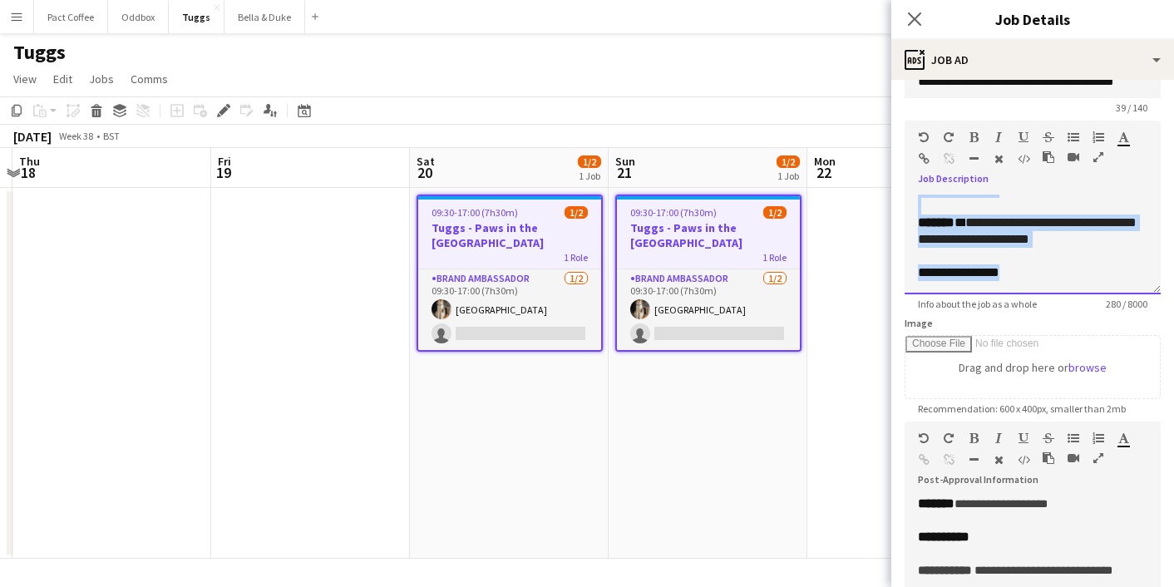
scroll to position [0, 0]
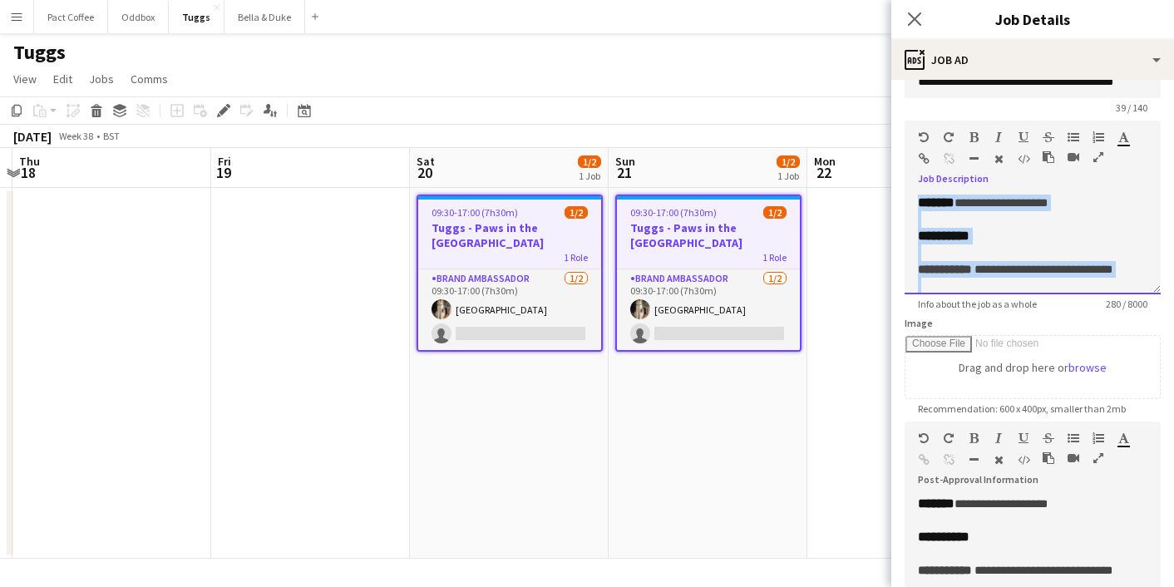
drag, startPoint x: 1023, startPoint y: 269, endPoint x: 835, endPoint y: 135, distance: 231.2
click at [835, 135] on body "Menu Boards Boards Boards All jobs Status Workforce Workforce My Workforce Recr…" at bounding box center [587, 293] width 1174 height 587
copy div "**********"
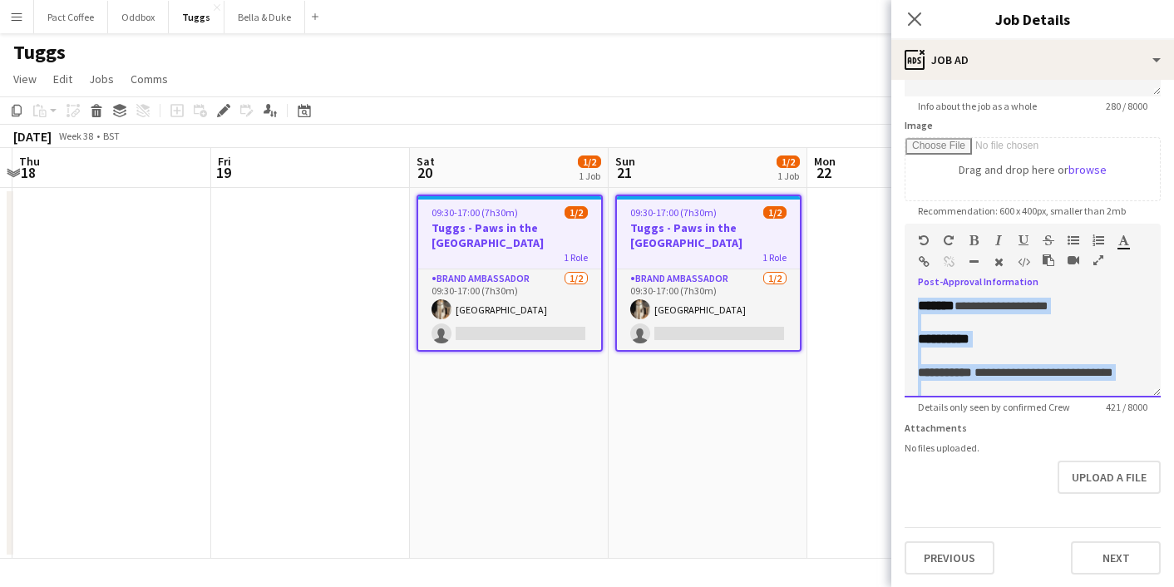
drag, startPoint x: 1032, startPoint y: 369, endPoint x: 856, endPoint y: 232, distance: 222.7
click at [856, 232] on body "Menu Boards Boards Boards All jobs Status Workforce Workforce My Workforce Recr…" at bounding box center [587, 293] width 1174 height 587
paste div
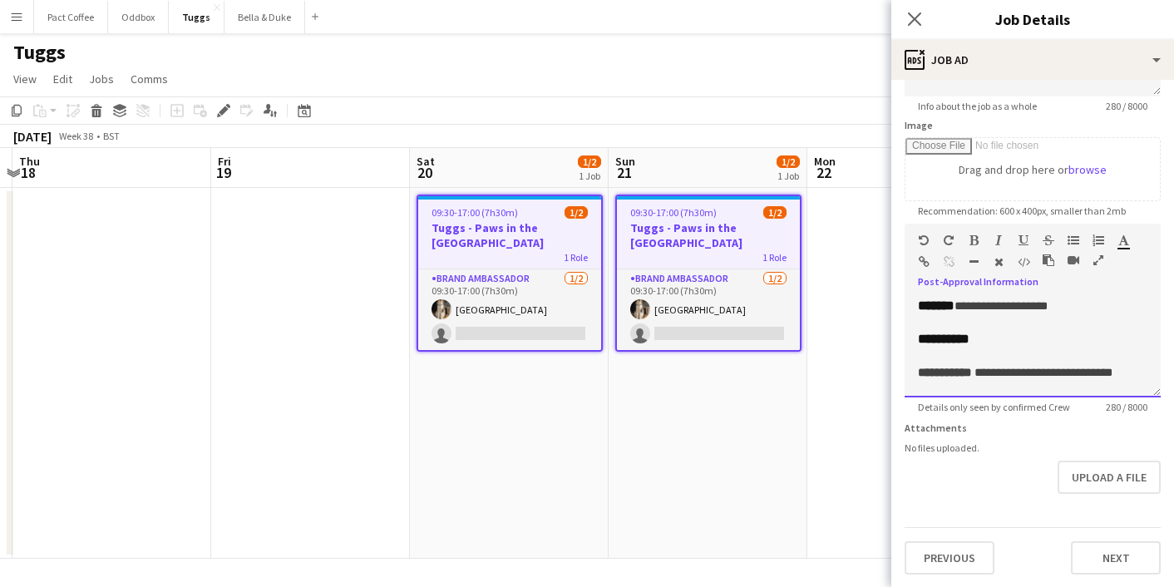
scroll to position [173, 0]
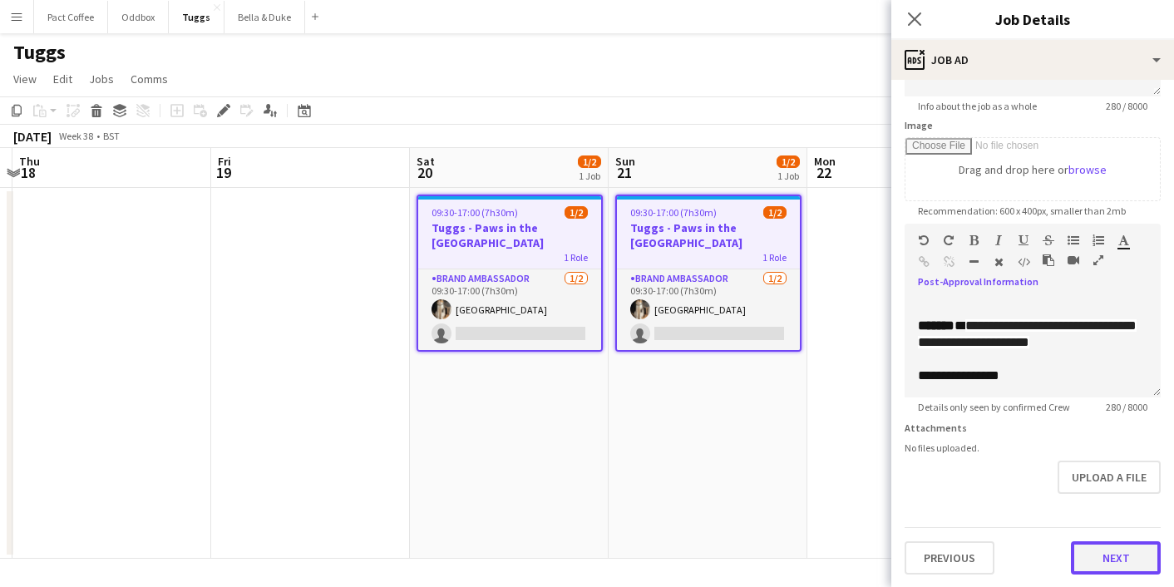
click at [1108, 566] on button "Next" at bounding box center [1116, 557] width 90 height 33
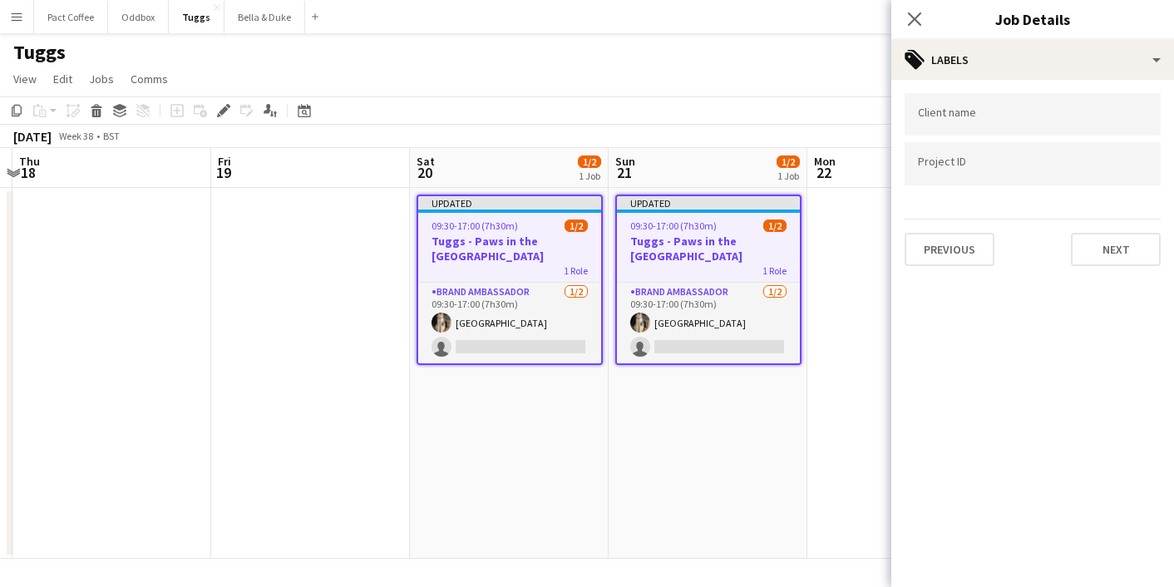
scroll to position [0, 0]
click at [792, 456] on app-date-cell "Updated 09:30-17:00 (7h30m) 1/2 Tuggs - Paws in the Park - [GEOGRAPHIC_DATA] 1 …" at bounding box center [708, 373] width 199 height 371
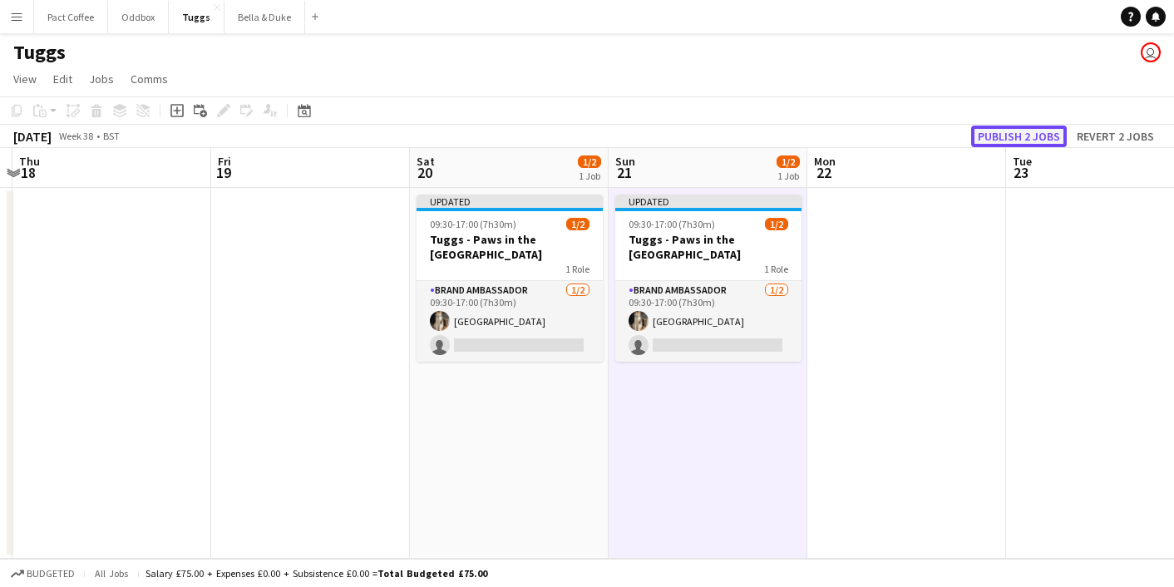
click at [1016, 129] on button "Publish 2 jobs" at bounding box center [1019, 137] width 96 height 22
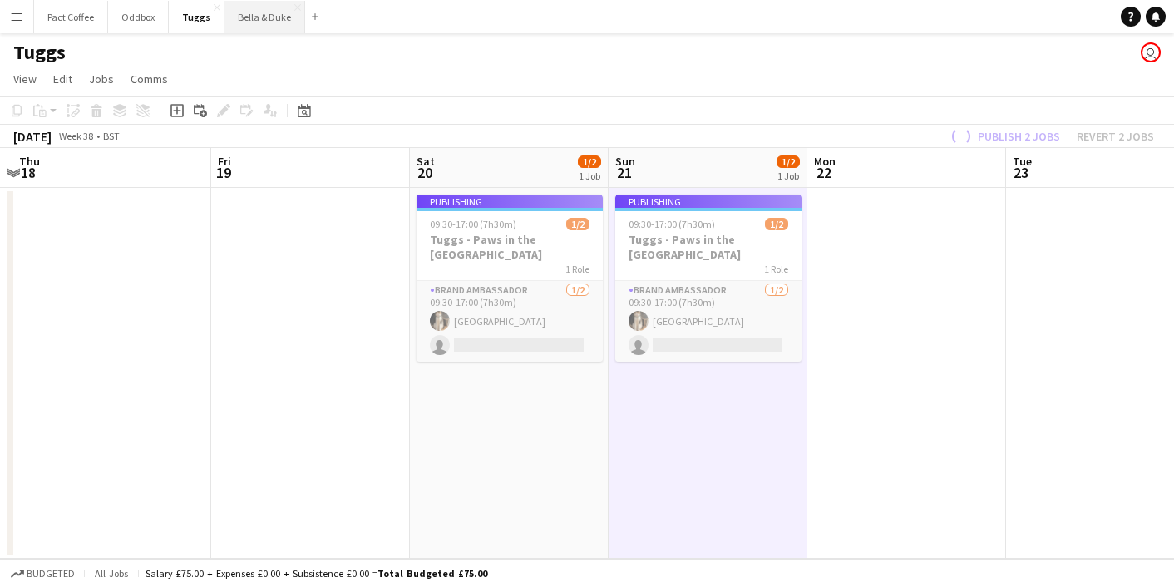
click at [267, 24] on button "Bella & Duke Close" at bounding box center [265, 17] width 81 height 32
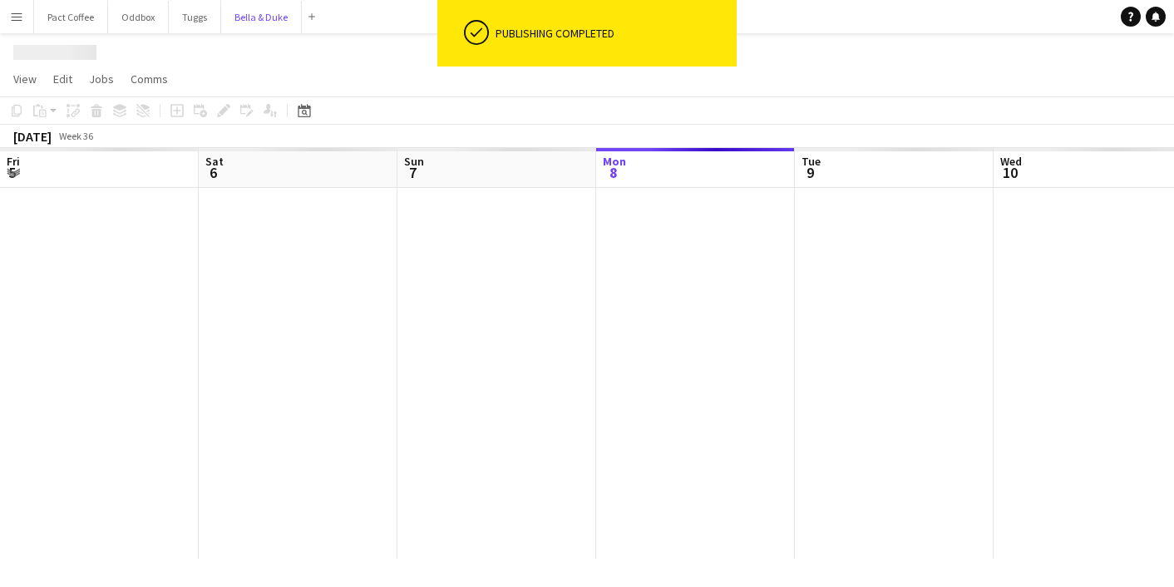
scroll to position [0, 397]
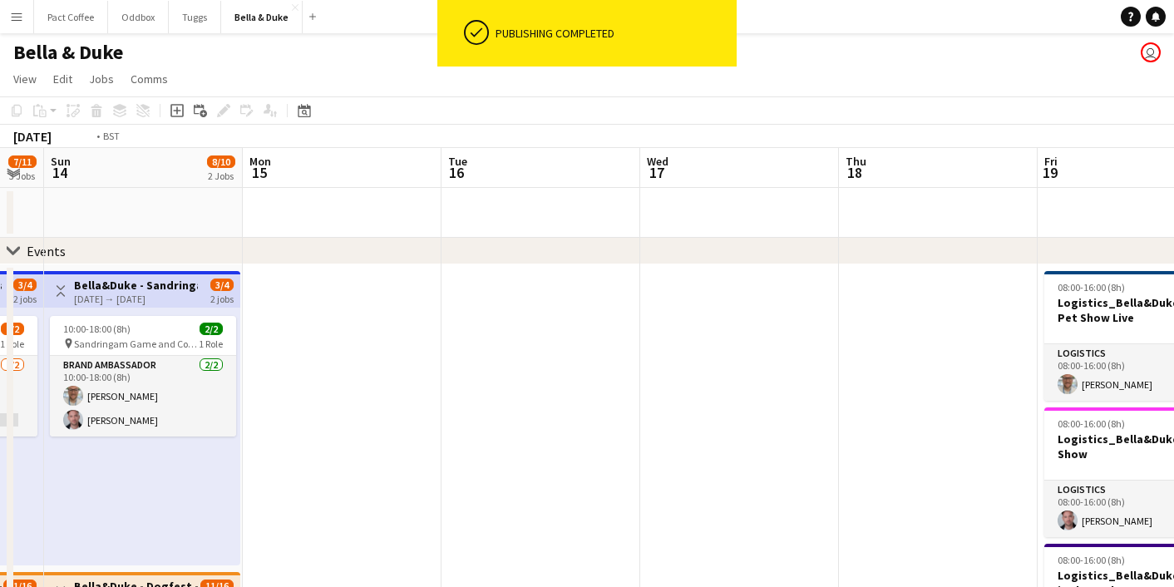
scroll to position [0, 678]
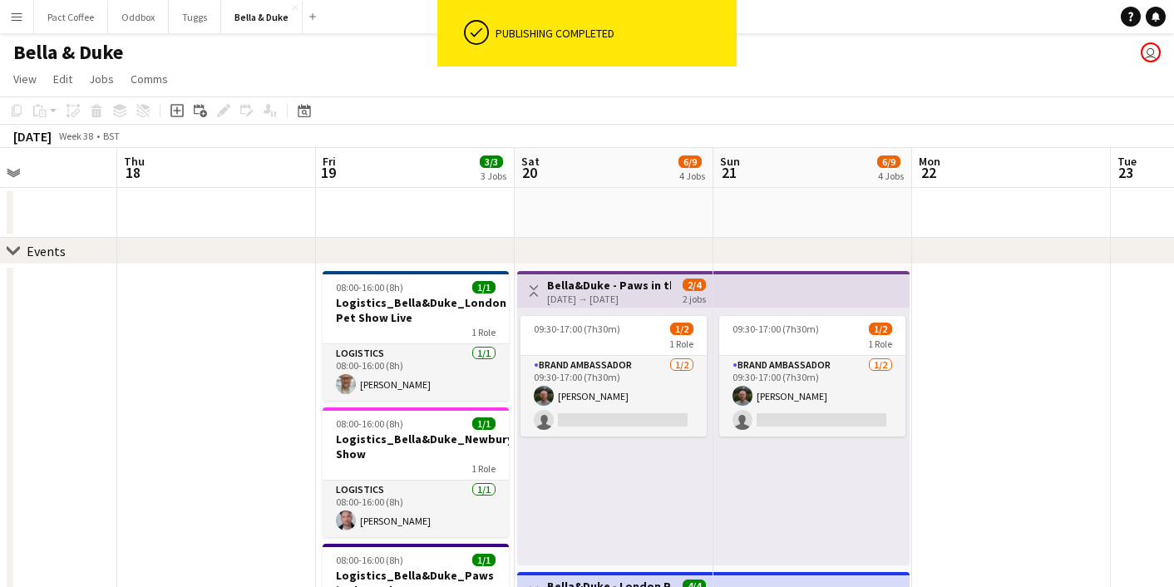
click at [614, 273] on app-top-bar "Toggle View [PERSON_NAME][GEOGRAPHIC_DATA] in the Park - [GEOGRAPHIC_DATA] [GEO…" at bounding box center [614, 289] width 195 height 37
